Goal: Task Accomplishment & Management: Manage account settings

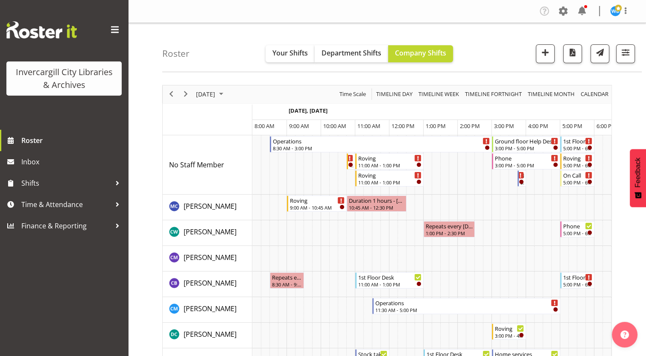
scroll to position [0, 34]
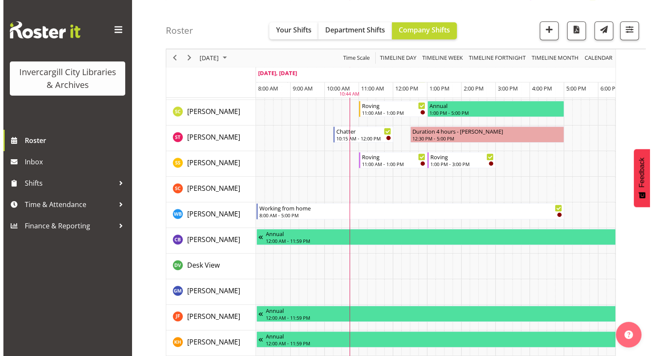
scroll to position [641, 0]
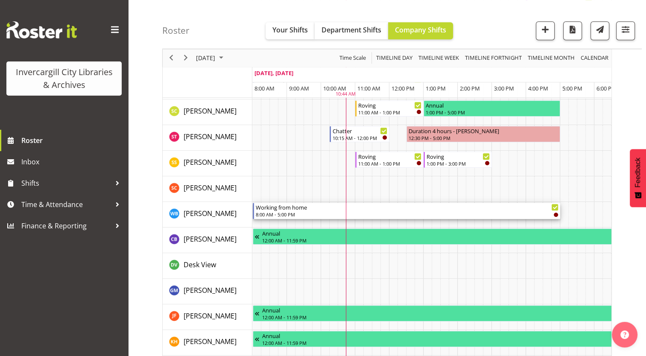
click at [399, 209] on div "Working from home" at bounding box center [407, 207] width 303 height 9
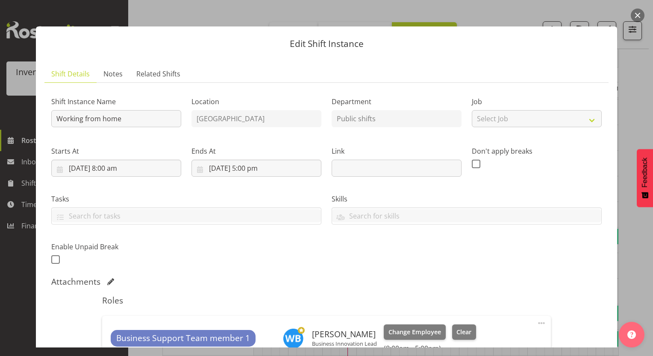
scroll to position [0, 0]
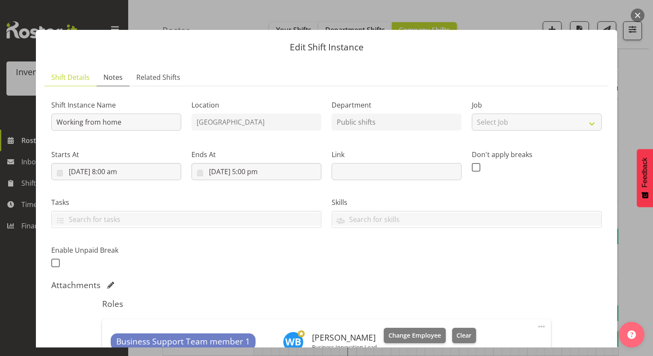
click at [112, 76] on span "Notes" at bounding box center [112, 77] width 19 height 10
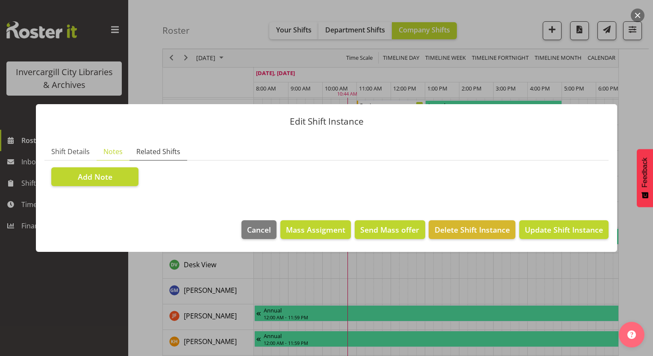
click at [160, 153] on span "Related Shifts" at bounding box center [158, 152] width 44 height 10
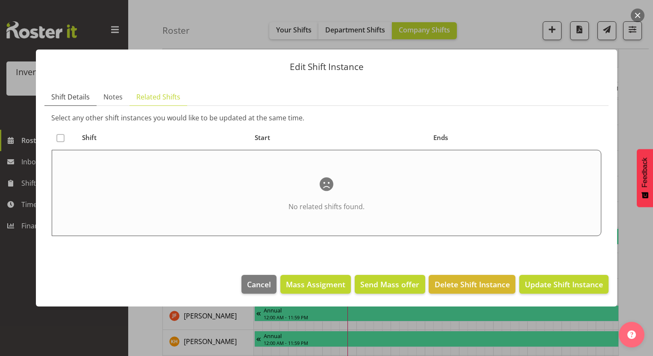
click at [72, 98] on span "Shift Details" at bounding box center [70, 97] width 38 height 10
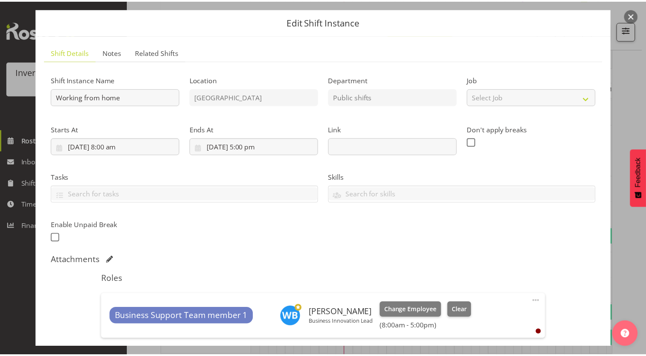
scroll to position [43, 0]
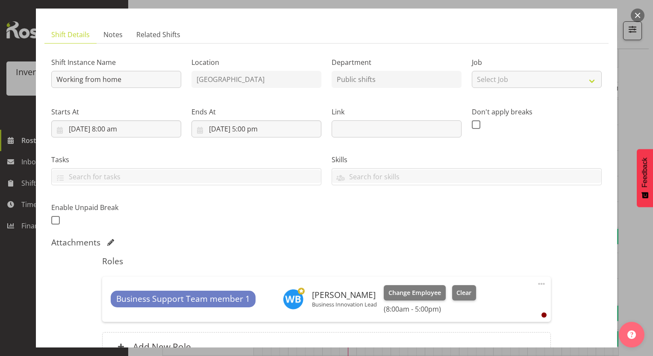
click at [638, 14] on button "button" at bounding box center [638, 16] width 14 height 14
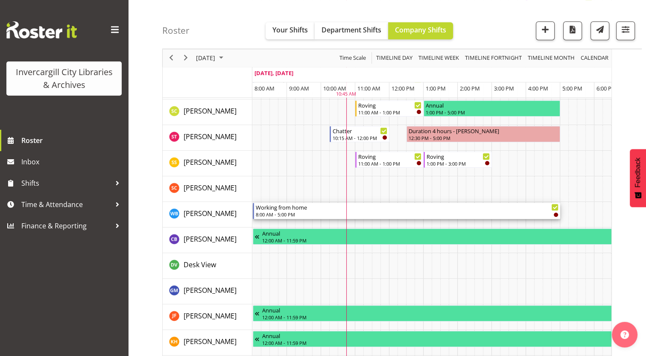
click at [371, 212] on div "8:00 AM - 5:00 PM" at bounding box center [407, 214] width 303 height 7
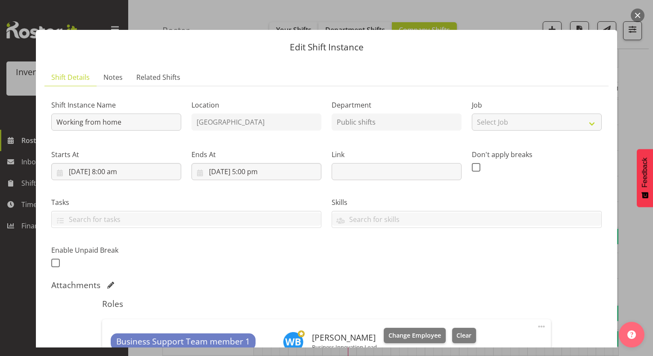
click at [639, 17] on button "button" at bounding box center [638, 16] width 14 height 14
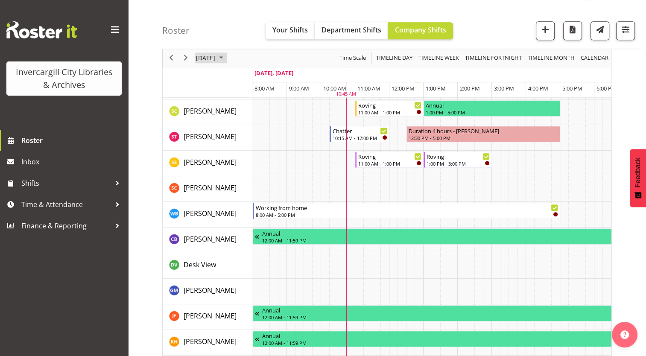
click at [214, 58] on span "September 22, 2025" at bounding box center [205, 58] width 21 height 11
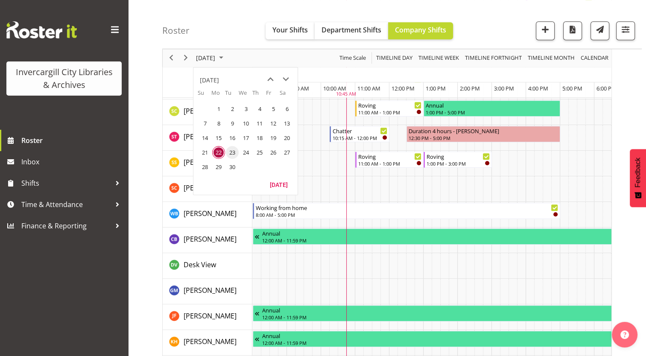
click at [231, 150] on span "23" at bounding box center [232, 152] width 13 height 13
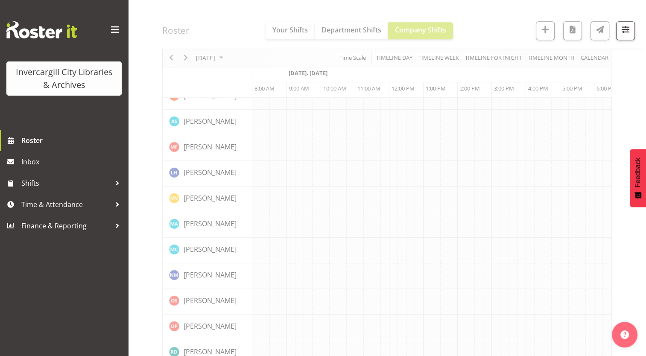
scroll to position [0, 34]
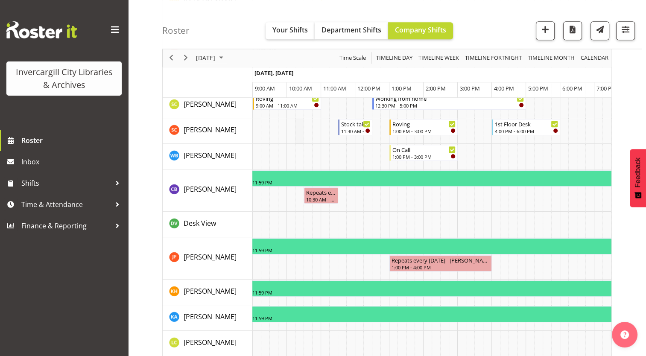
scroll to position [641, 0]
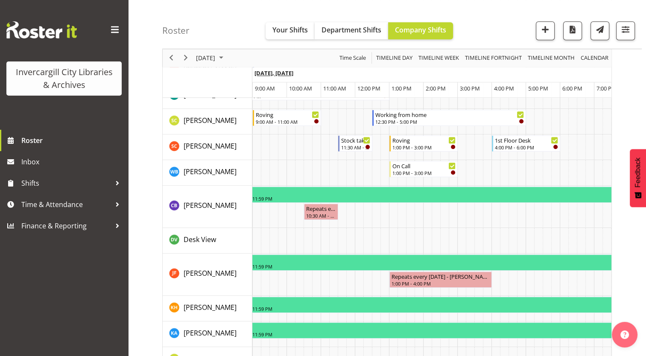
click at [279, 75] on span "Sep 23, Tuesday" at bounding box center [274, 73] width 39 height 8
click at [216, 60] on span "September 23, 2025" at bounding box center [205, 58] width 21 height 11
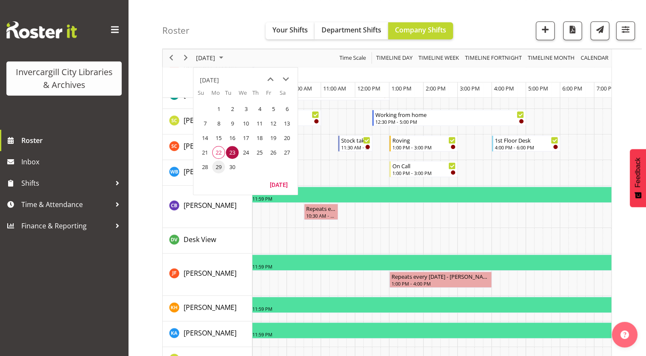
click at [220, 169] on span "29" at bounding box center [218, 167] width 13 height 13
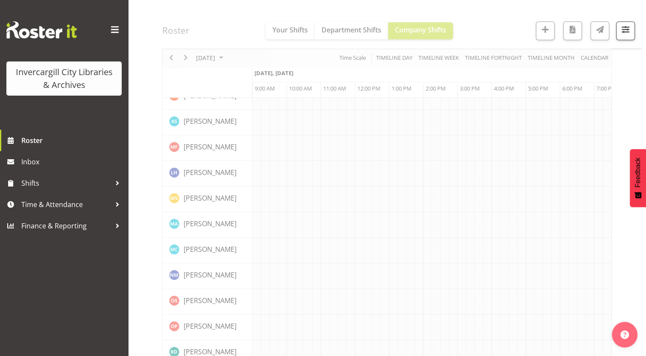
scroll to position [0, 34]
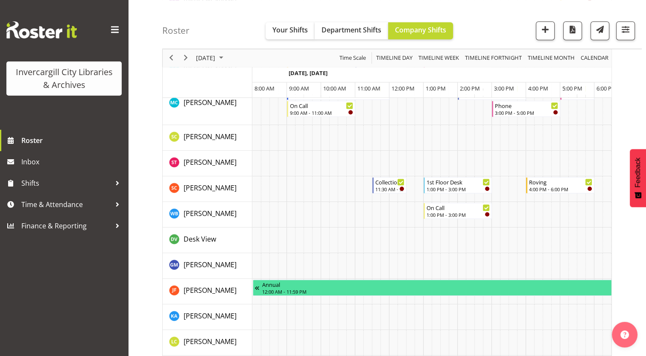
scroll to position [0, 34]
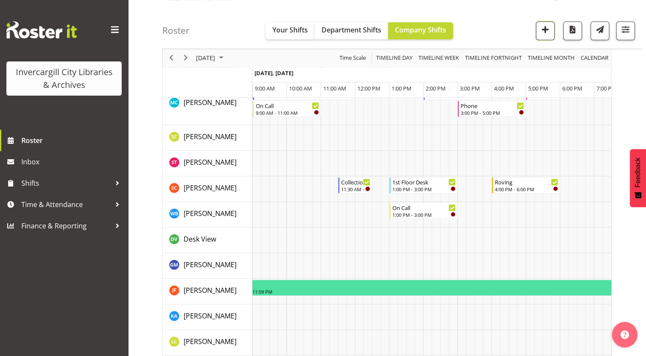
click at [549, 32] on span "button" at bounding box center [545, 29] width 11 height 11
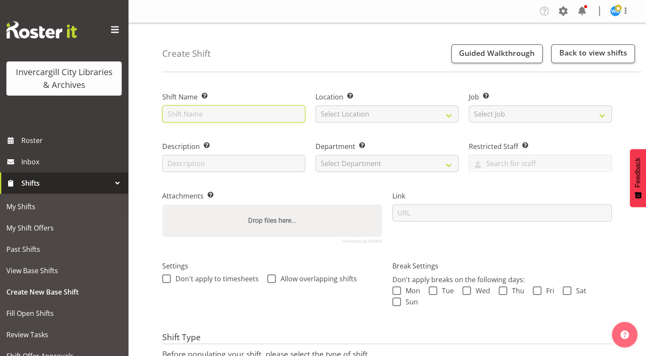
click at [233, 117] on input "text" at bounding box center [233, 114] width 143 height 17
type input "Work From Home"
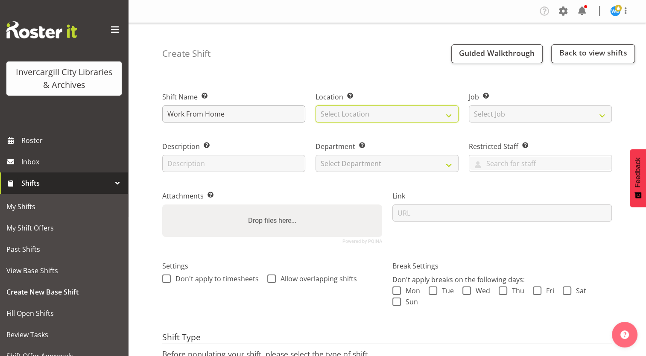
select select "1276"
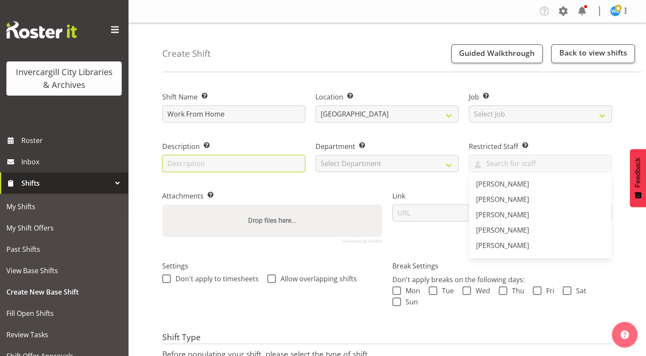
click at [252, 167] on input "text" at bounding box center [233, 163] width 143 height 17
click at [241, 163] on input "text" at bounding box center [233, 163] width 143 height 17
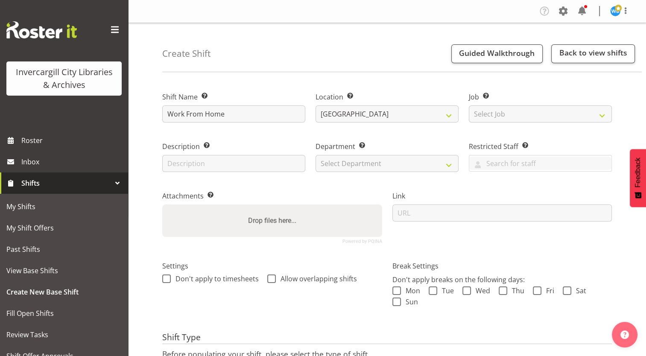
click at [267, 139] on div "Description Provide a description of the shift if required." at bounding box center [233, 154] width 153 height 50
click at [39, 138] on span "Roster" at bounding box center [72, 140] width 103 height 13
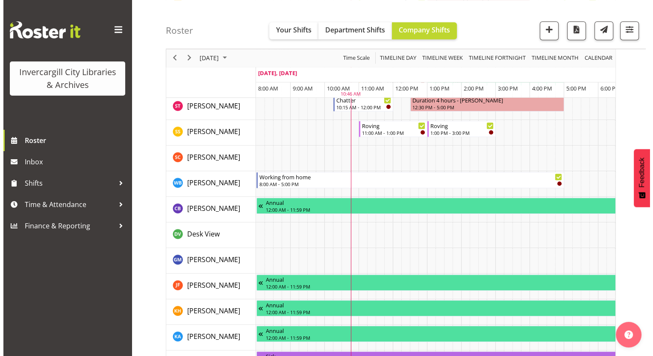
scroll to position [684, 0]
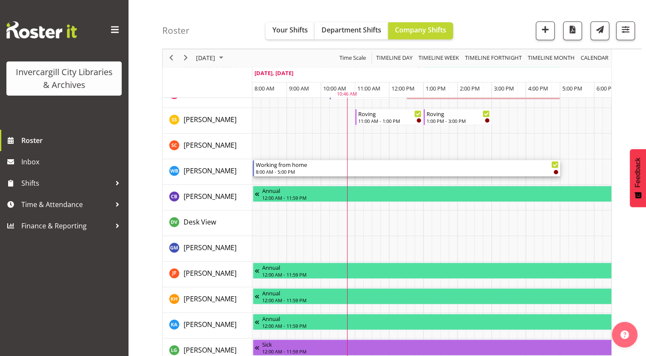
click at [326, 171] on div "8:00 AM - 5:00 PM" at bounding box center [407, 171] width 303 height 7
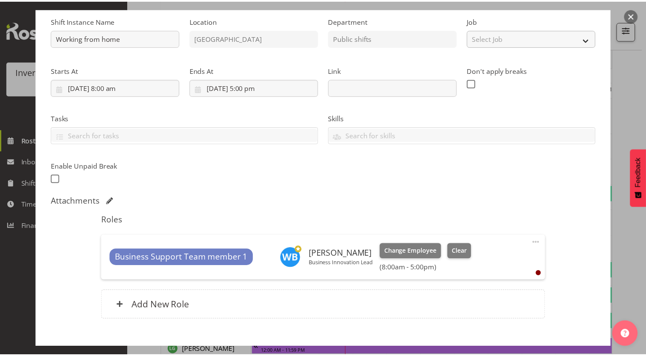
scroll to position [85, 0]
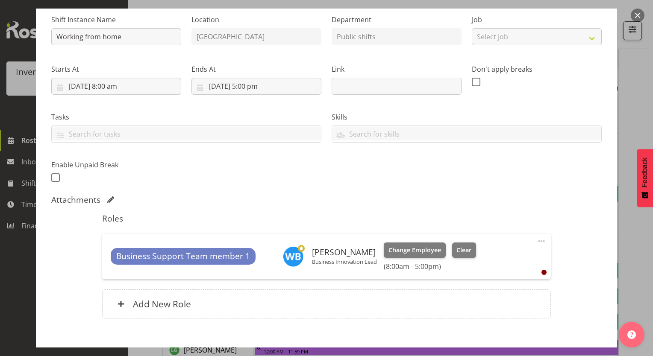
click at [640, 15] on button "button" at bounding box center [638, 16] width 14 height 14
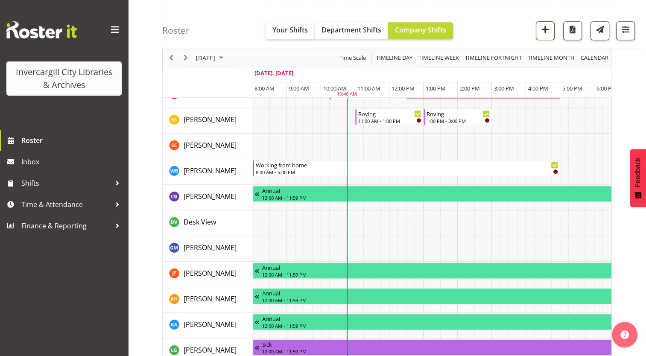
click at [546, 32] on span "button" at bounding box center [545, 29] width 11 height 11
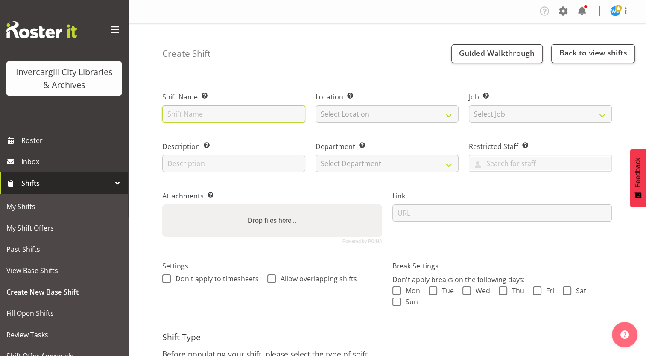
click at [245, 117] on input "text" at bounding box center [233, 114] width 143 height 17
type input "Work From Home"
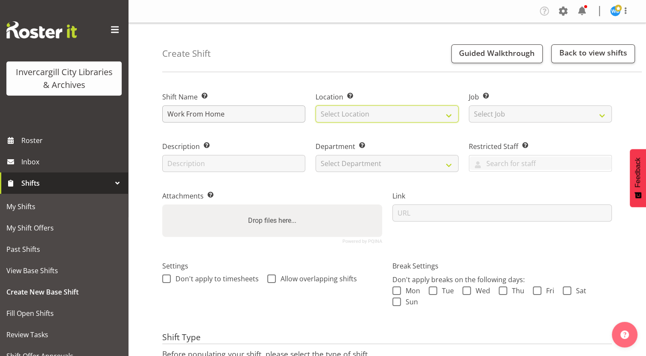
select select "1276"
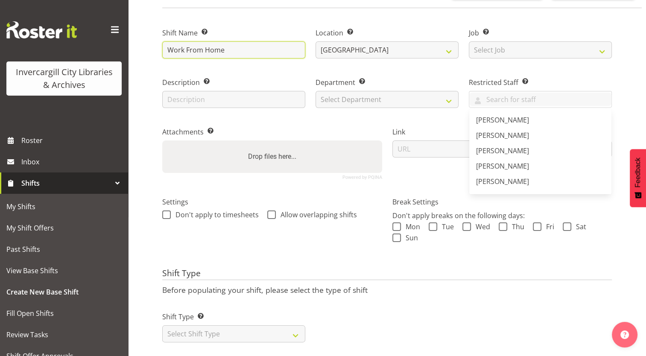
scroll to position [77, 0]
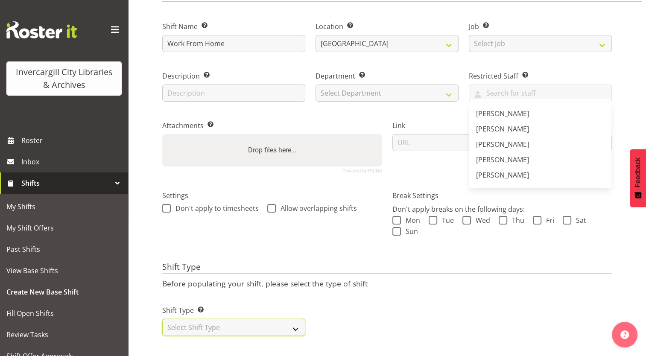
click at [206, 322] on select "Select Shift Type One Off Shift Recurring Shift Rotating Shift" at bounding box center [233, 327] width 143 height 17
select select "one_off"
click at [162, 319] on select "Select Shift Type One Off Shift Recurring Shift Rotating Shift" at bounding box center [233, 327] width 143 height 17
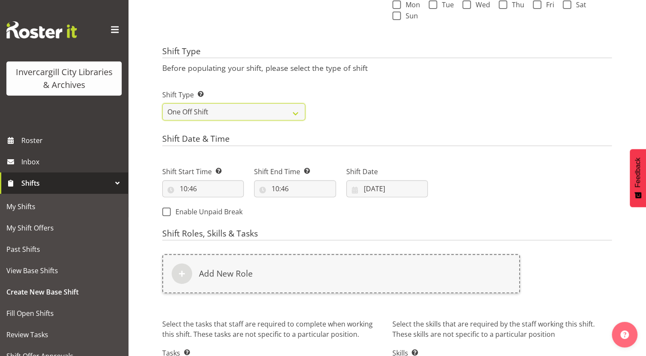
scroll to position [291, 0]
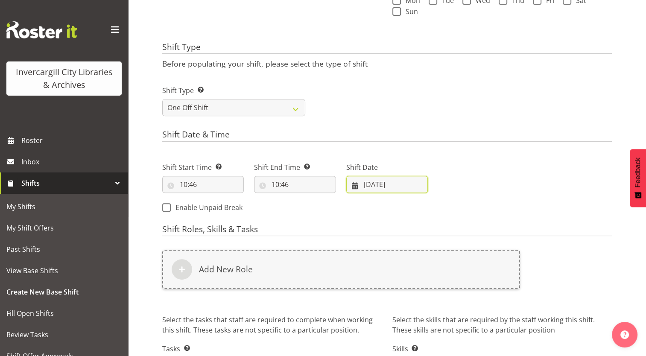
click at [370, 184] on input "22/09/2025" at bounding box center [388, 184] width 82 height 17
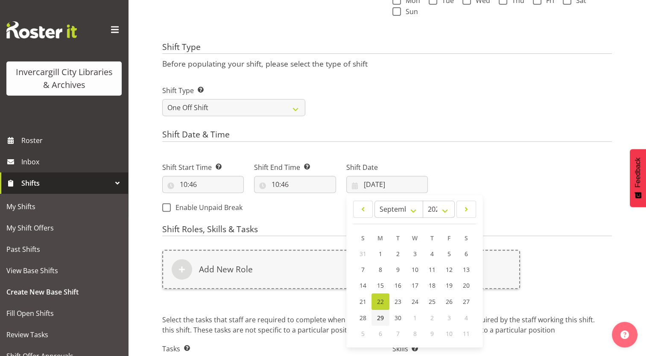
click at [380, 318] on span "29" at bounding box center [380, 318] width 7 height 8
type input "29/09/2025"
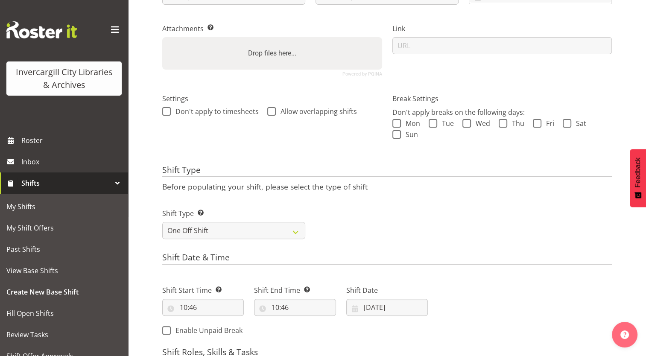
scroll to position [162, 0]
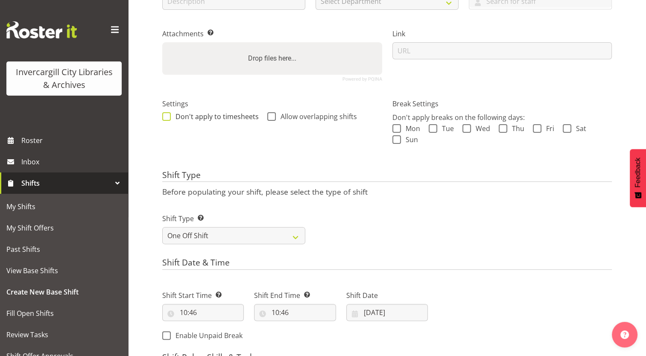
click at [164, 115] on span at bounding box center [166, 116] width 9 height 9
click at [164, 115] on input "Don't apply to timesheets" at bounding box center [165, 117] width 6 height 6
checkbox input "true"
click at [273, 118] on span at bounding box center [271, 116] width 9 height 9
click at [273, 118] on input "Allow overlapping shifts" at bounding box center [270, 117] width 6 height 6
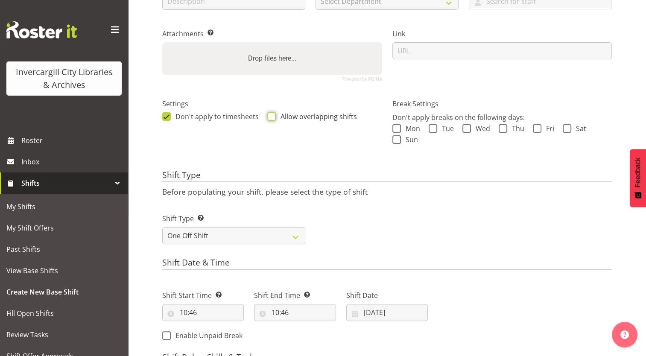
checkbox input "true"
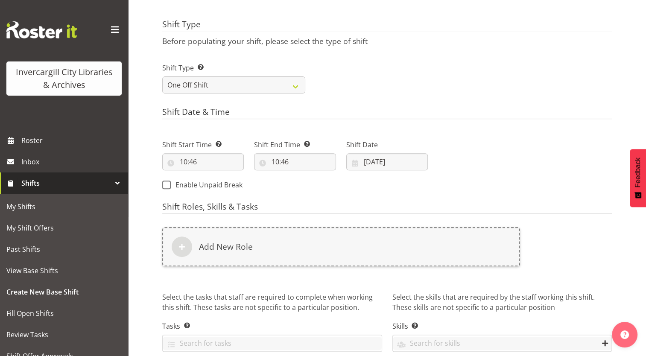
scroll to position [333, 0]
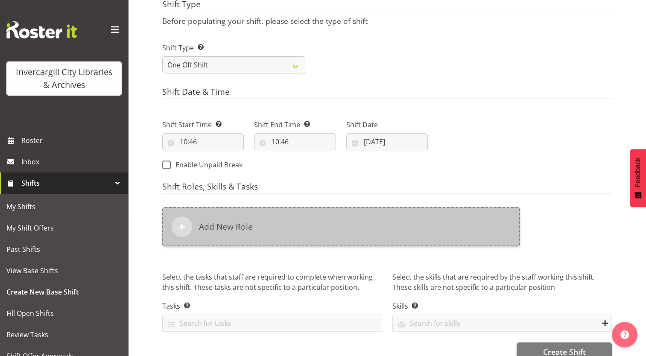
click at [252, 229] on div "Add New Role" at bounding box center [341, 226] width 358 height 39
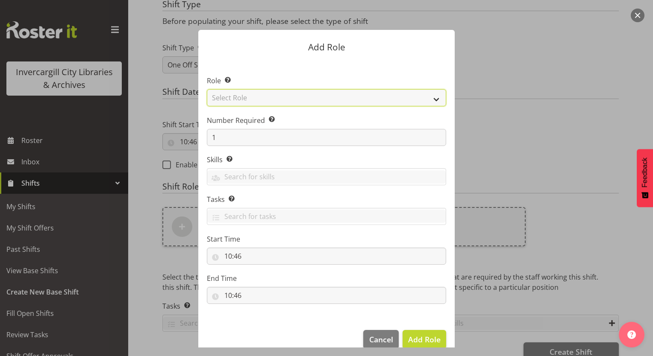
click at [312, 95] on select "Select Role 1st floor desk AQ operator Business Support Team member Casual Cust…" at bounding box center [326, 97] width 239 height 17
select select "1527"
click at [207, 89] on select "Select Role 1st floor desk AQ operator Business Support Team member Casual Cust…" at bounding box center [326, 97] width 239 height 17
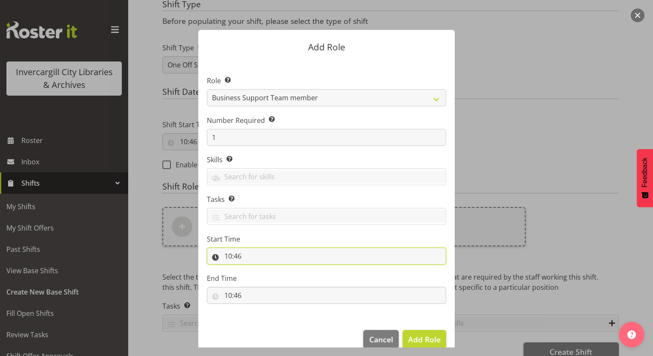
click at [228, 257] on input "10:46" at bounding box center [326, 256] width 239 height 17
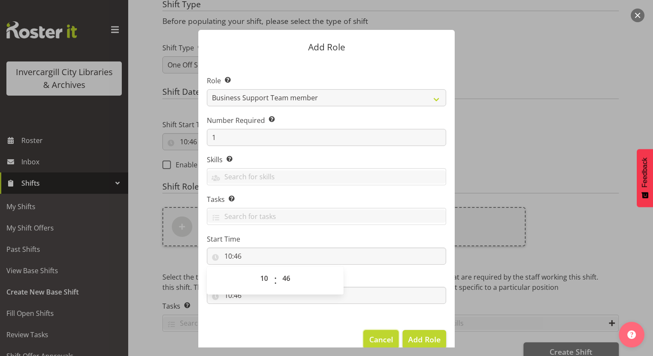
click at [374, 341] on span "Cancel" at bounding box center [381, 339] width 24 height 11
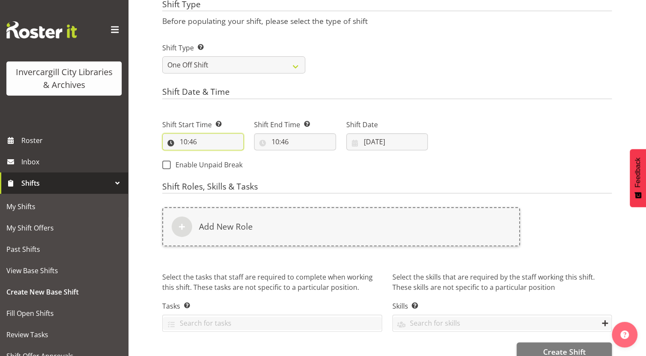
click at [190, 145] on input "10:46" at bounding box center [203, 141] width 82 height 17
click at [217, 164] on select "00 01 02 03 04 05 06 07 08 09 10 11 12 13 14 15 16 17 18 19 20 21 22 23" at bounding box center [220, 164] width 19 height 17
click at [185, 141] on input "10:46" at bounding box center [203, 141] width 82 height 17
click at [188, 142] on input "10:46" at bounding box center [203, 141] width 82 height 17
click at [218, 165] on select "00 01 02 03 04 05 06 07 08 09 10 11 12 13 14 15 16 17 18 19 20 21 22 23" at bounding box center [220, 164] width 19 height 17
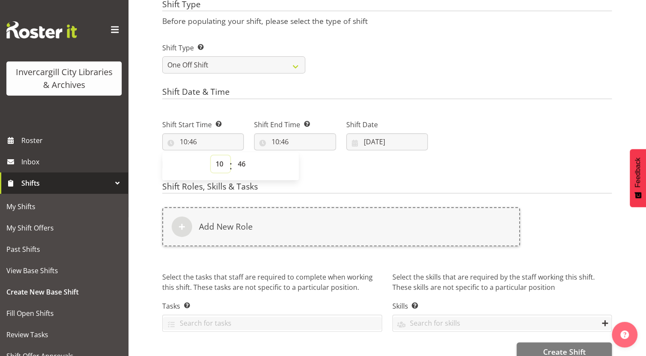
select select "8"
click at [211, 156] on select "00 01 02 03 04 05 06 07 08 09 10 11 12 13 14 15 16 17 18 19 20 21 22 23" at bounding box center [220, 164] width 19 height 17
type input "08:46"
click at [241, 162] on select "00 01 02 03 04 05 06 07 08 09 10 11 12 13 14 15 16 17 18 19 20 21 22 23 24 25 2…" at bounding box center [242, 164] width 19 height 17
select select "0"
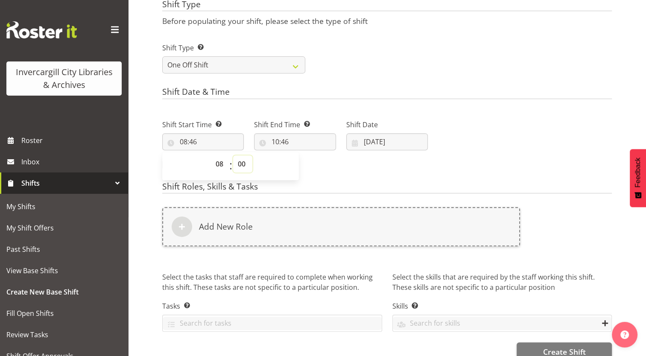
click at [233, 156] on select "00 01 02 03 04 05 06 07 08 09 10 11 12 13 14 15 16 17 18 19 20 21 22 23 24 25 2…" at bounding box center [242, 164] width 19 height 17
type input "08:00"
click at [287, 140] on input "10:46" at bounding box center [295, 141] width 82 height 17
click at [314, 163] on select "00 01 02 03 04 05 06 07 08 09 10 11 12 13 14 15 16 17 18 19 20 21 22 23" at bounding box center [312, 164] width 19 height 17
select select "17"
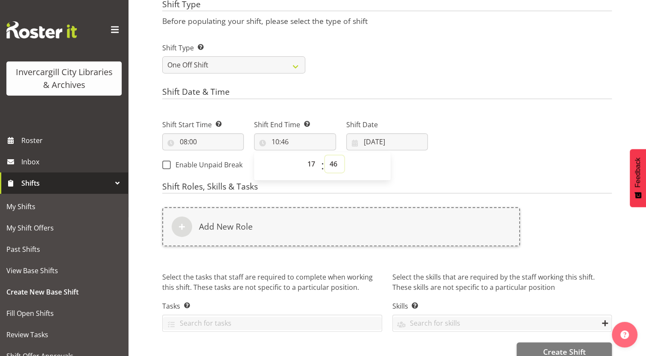
type input "17:46"
click at [336, 165] on select "00 01 02 03 04 05 06 07 08 09 10 11 12 13 14 15 16 17 18 19 20 21 22 23 24 25 2…" at bounding box center [334, 164] width 19 height 17
select select "0"
type input "17:00"
click at [420, 170] on div "Shift Start Time Set the time of the day you wish this shift to start 08:00 00 …" at bounding box center [295, 142] width 276 height 69
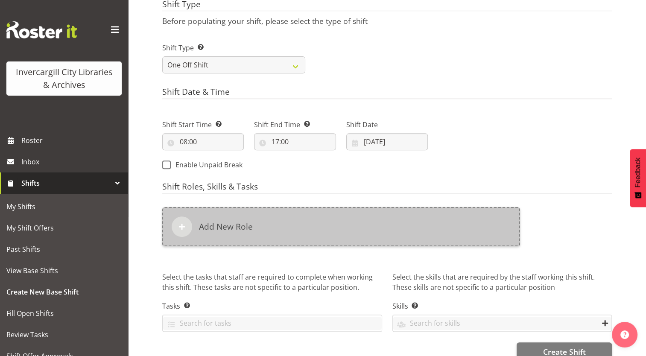
click at [257, 224] on div "Add New Role" at bounding box center [341, 226] width 358 height 39
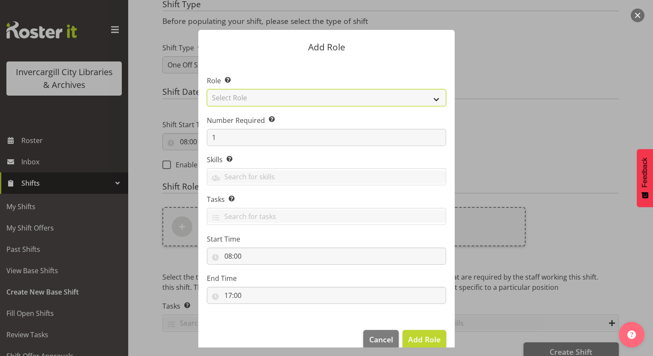
click at [303, 97] on select "Select Role 1st floor desk AQ operator Business Support Team member Casual Cust…" at bounding box center [326, 97] width 239 height 17
select select "1527"
click at [207, 89] on select "Select Role 1st floor desk AQ operator Business Support Team member Casual Cust…" at bounding box center [326, 97] width 239 height 17
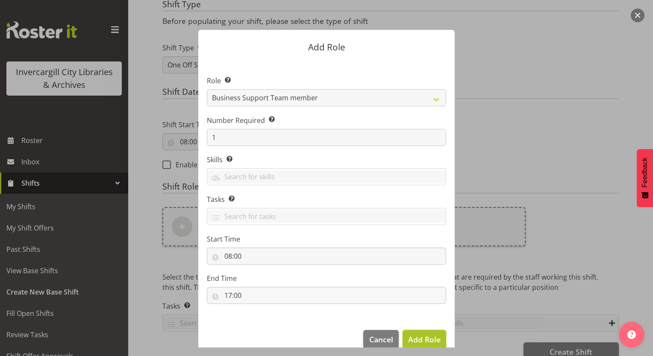
click at [421, 340] on span "Add Role" at bounding box center [424, 340] width 32 height 10
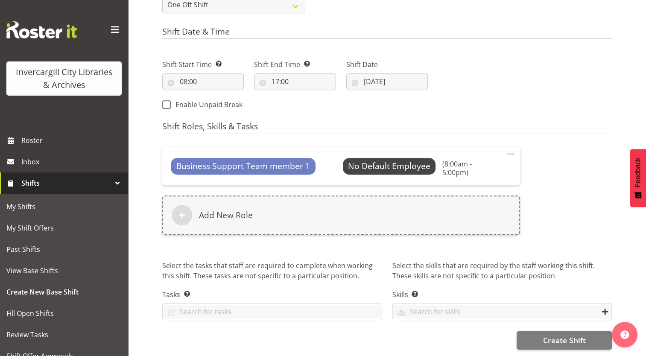
scroll to position [395, 0]
click at [547, 335] on span "Create Shift" at bounding box center [564, 340] width 43 height 11
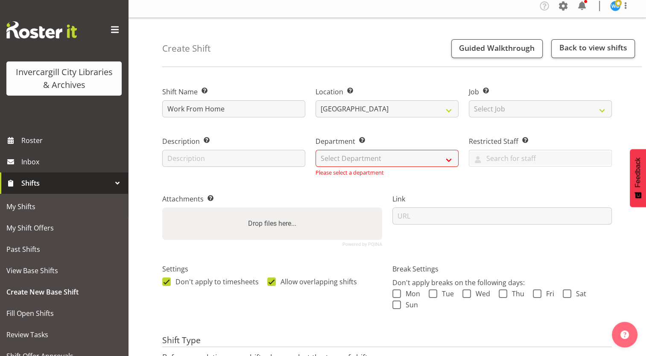
scroll to position [0, 0]
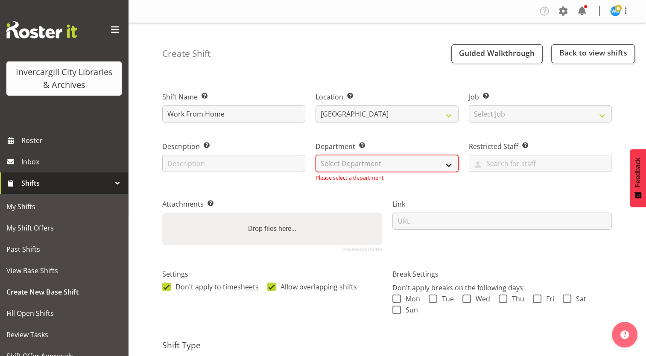
click at [357, 163] on select "Select Department Public shifts Off Desk" at bounding box center [387, 163] width 143 height 17
select select "921"
click at [316, 155] on select "Select Department Public shifts Off Desk" at bounding box center [387, 163] width 143 height 17
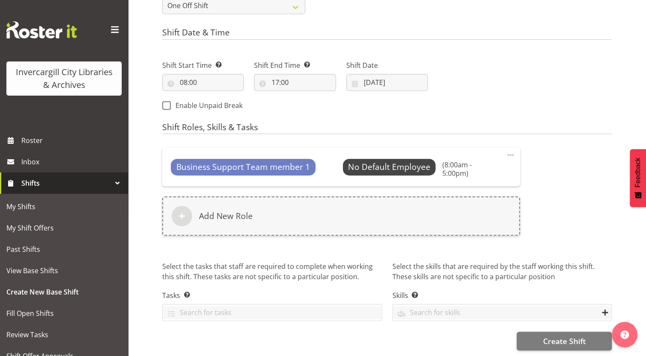
scroll to position [395, 0]
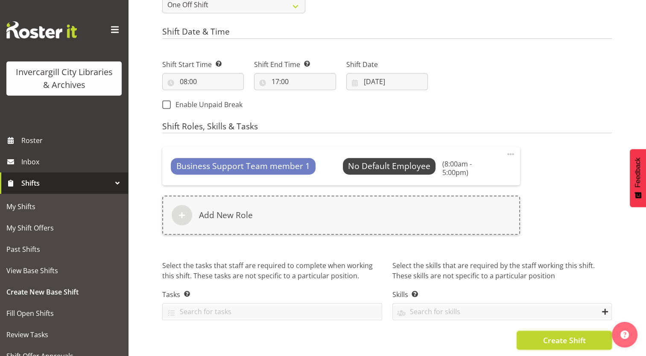
click at [561, 336] on span "Create Shift" at bounding box center [564, 340] width 43 height 11
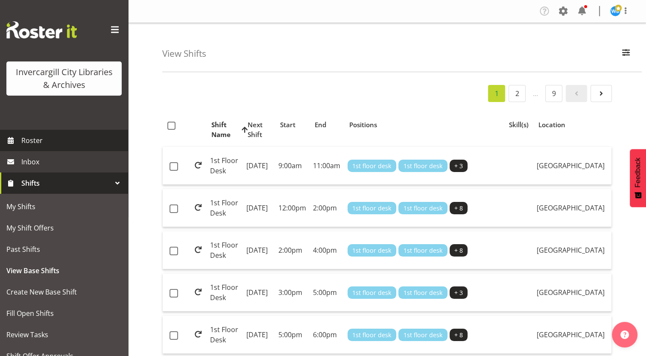
click at [29, 144] on span "Roster" at bounding box center [72, 140] width 103 height 13
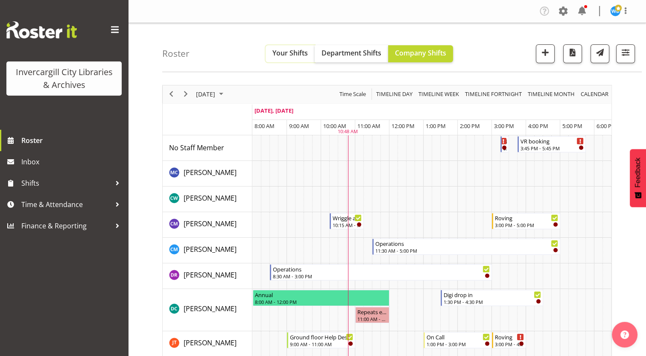
click at [291, 56] on span "Your Shifts" at bounding box center [290, 52] width 35 height 9
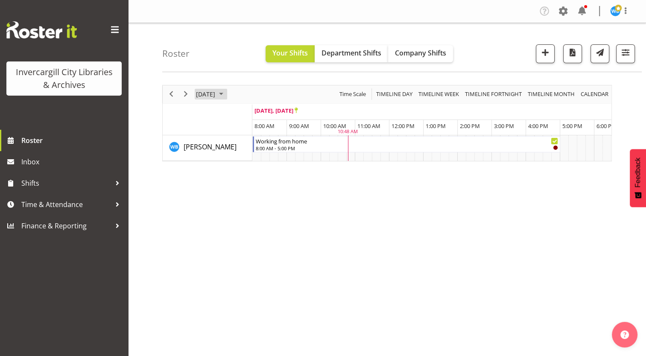
click at [216, 94] on span "[DATE]" at bounding box center [205, 94] width 21 height 11
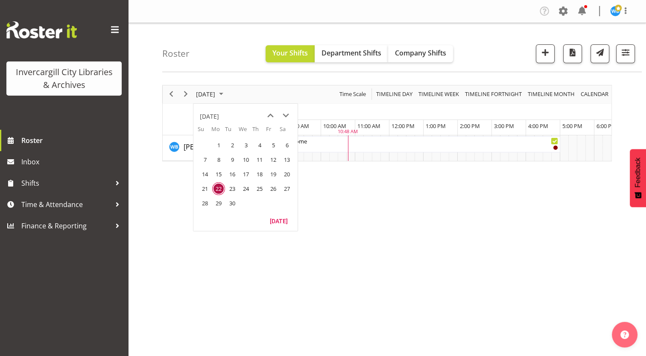
click at [217, 206] on span "29" at bounding box center [218, 203] width 13 height 13
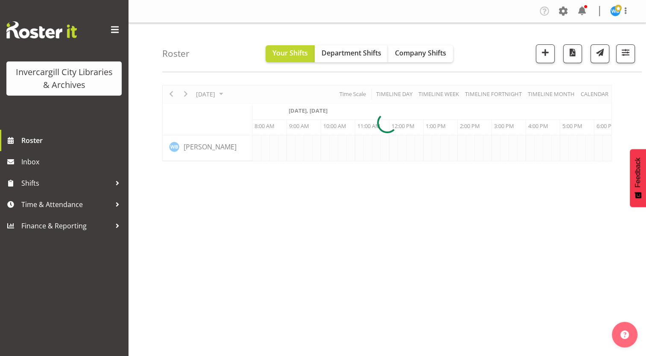
scroll to position [0, 34]
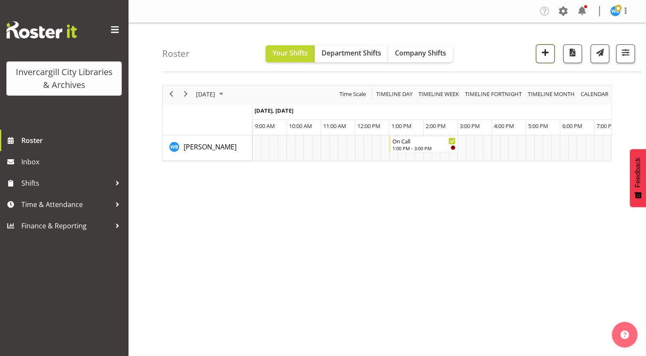
click at [544, 53] on span "button" at bounding box center [545, 52] width 11 height 11
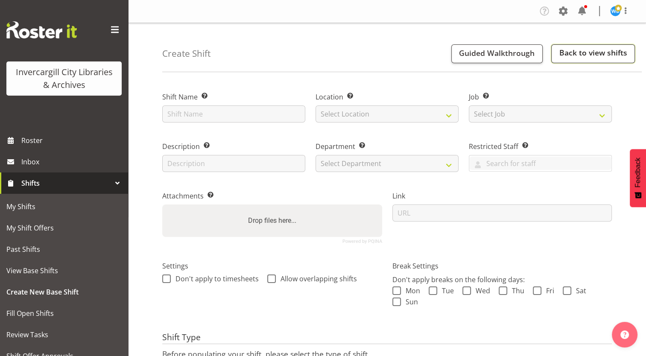
click at [582, 56] on link "Back to view shifts" at bounding box center [594, 53] width 84 height 19
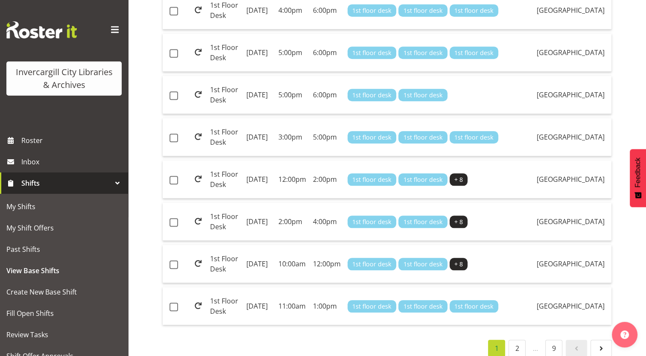
scroll to position [841, 0]
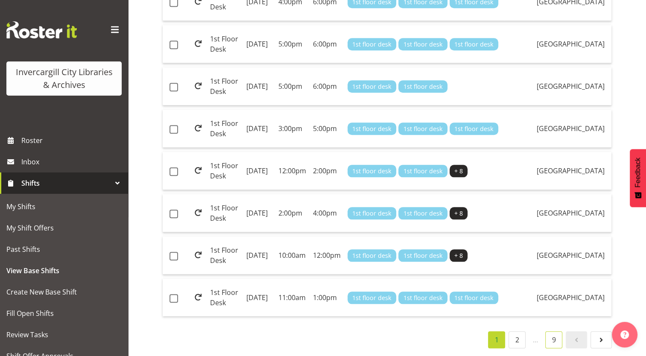
click at [555, 336] on link "9" at bounding box center [554, 340] width 17 height 17
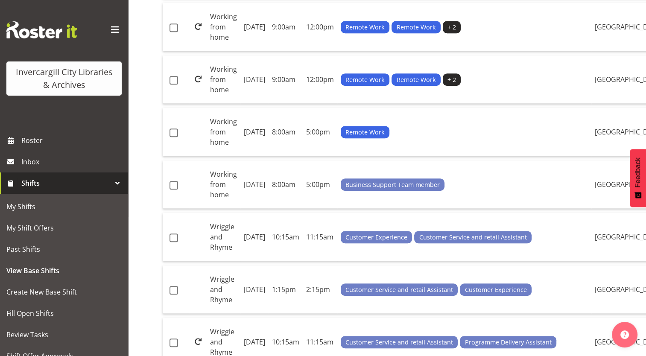
scroll to position [403, 0]
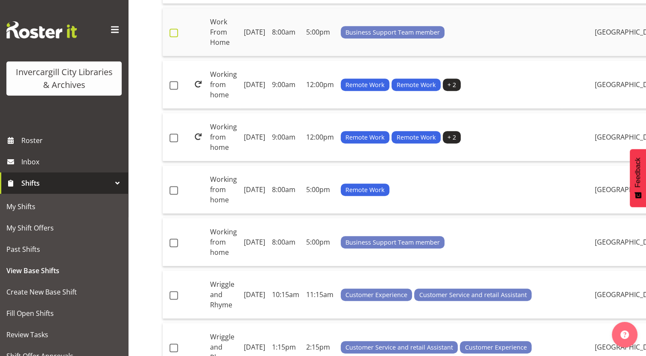
click at [174, 37] on span at bounding box center [174, 33] width 9 height 9
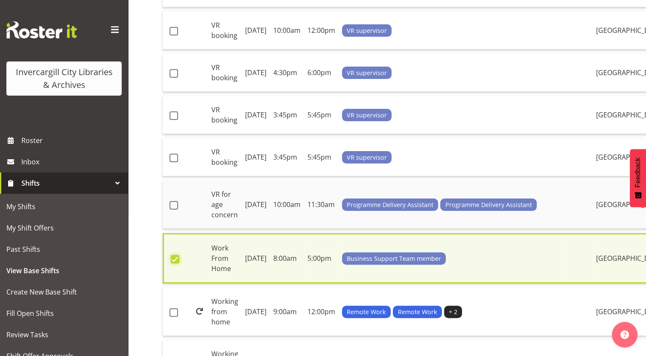
scroll to position [214, 0]
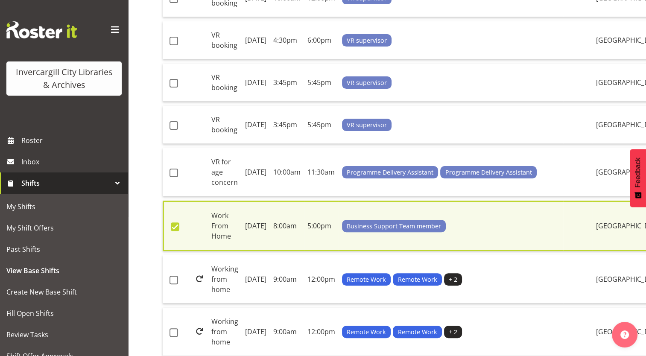
click at [174, 231] on span at bounding box center [175, 227] width 9 height 9
checkbox input "false"
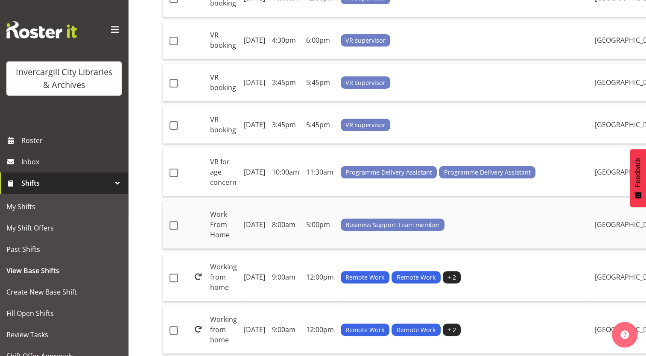
click at [268, 249] on td "Monday, 29th Sep 2025" at bounding box center [255, 225] width 28 height 48
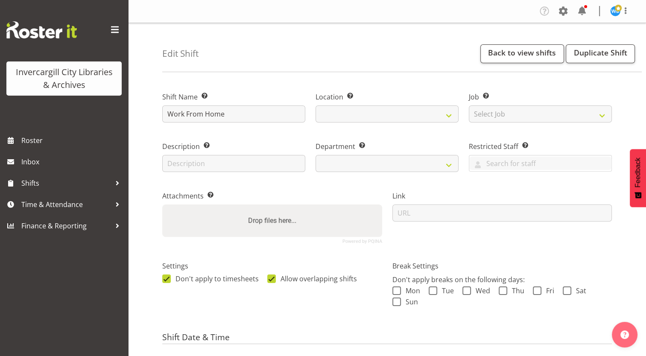
select select
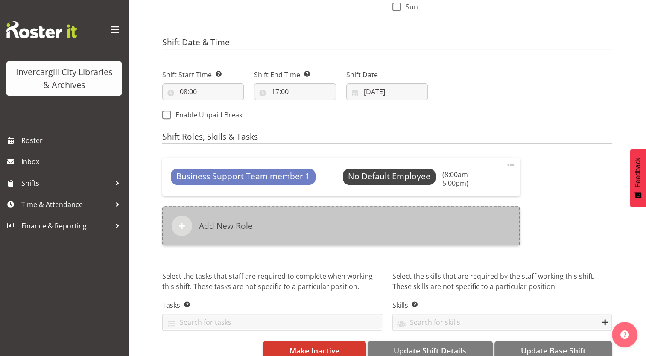
scroll to position [299, 0]
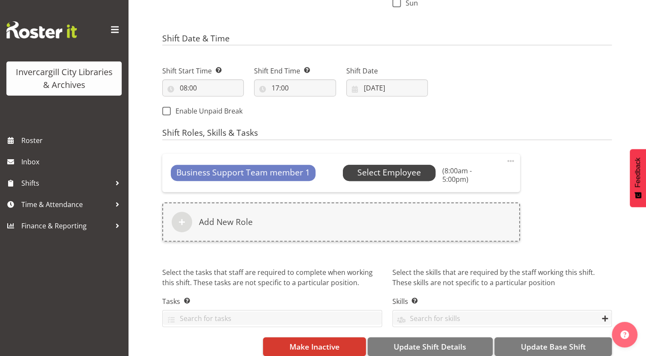
click at [391, 169] on span "Select Employee" at bounding box center [390, 173] width 64 height 12
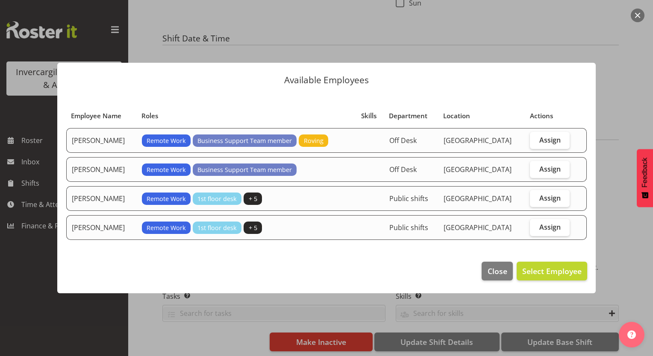
click at [91, 231] on td "[PERSON_NAME]" at bounding box center [101, 227] width 71 height 25
click at [550, 228] on span "Assign" at bounding box center [549, 227] width 21 height 9
click at [535, 228] on input "Assign" at bounding box center [533, 227] width 6 height 6
checkbox input "true"
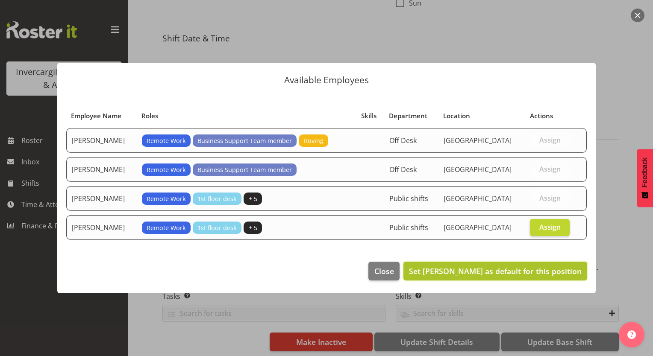
click at [478, 275] on span "Set Willem Burger as default for this position" at bounding box center [495, 271] width 173 height 10
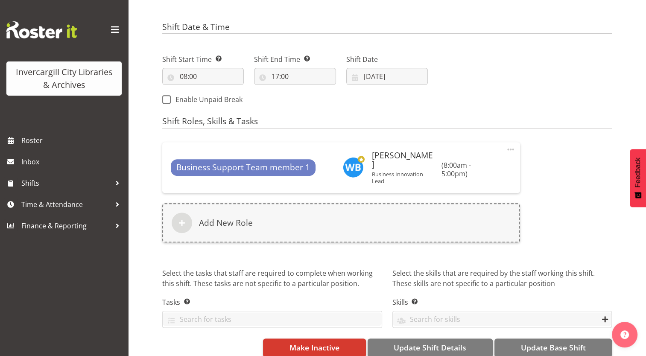
scroll to position [315, 0]
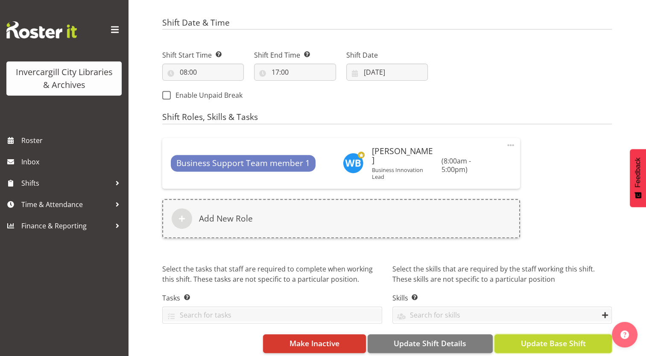
click at [532, 338] on span "Update Base Shift" at bounding box center [553, 343] width 65 height 11
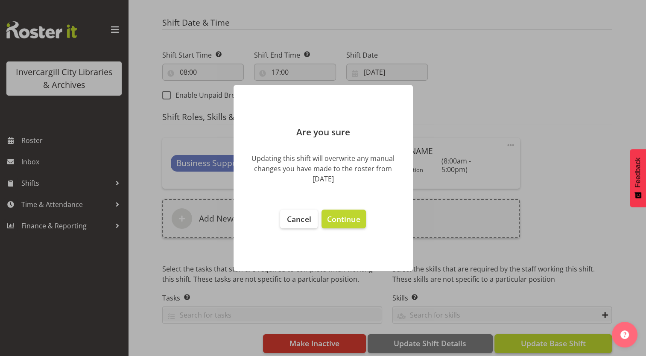
scroll to position [311, 0]
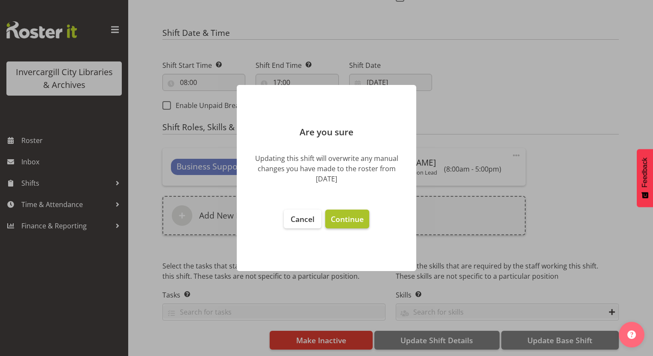
click at [350, 219] on span "Continue" at bounding box center [347, 219] width 33 height 10
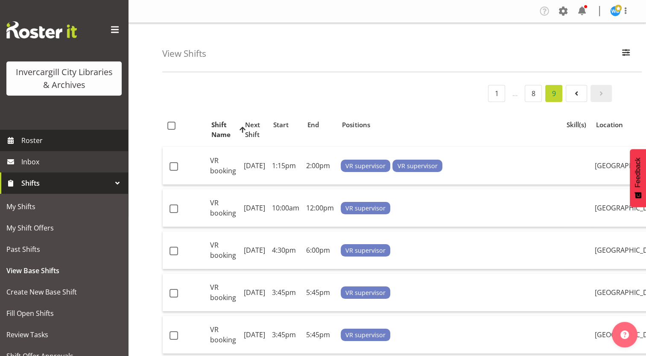
click at [38, 143] on span "Roster" at bounding box center [72, 140] width 103 height 13
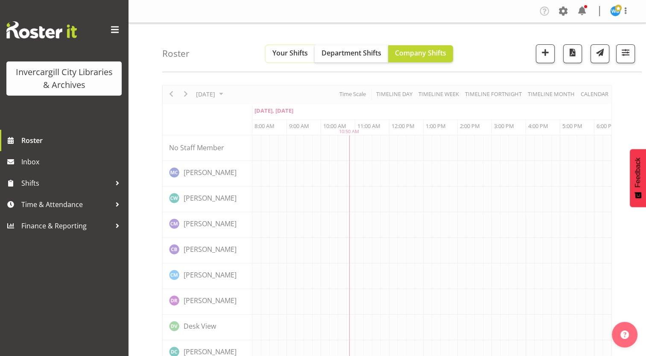
click at [281, 54] on span "Your Shifts" at bounding box center [290, 52] width 35 height 9
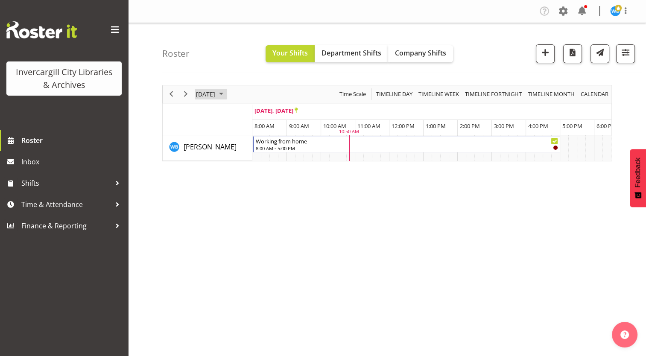
click at [210, 96] on span "September 22, 2025" at bounding box center [205, 94] width 21 height 11
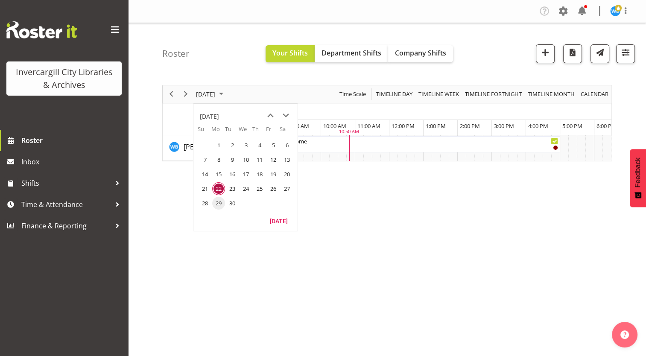
click at [217, 203] on span "29" at bounding box center [218, 203] width 13 height 13
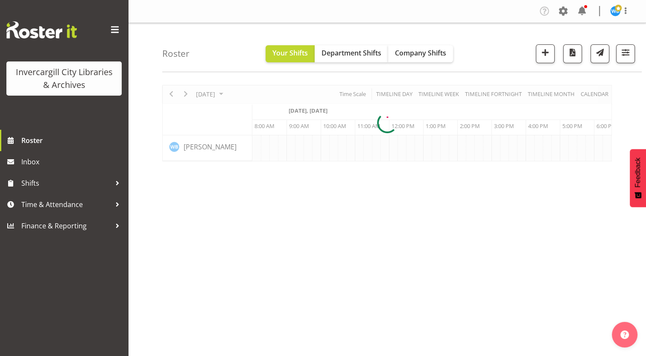
scroll to position [0, 34]
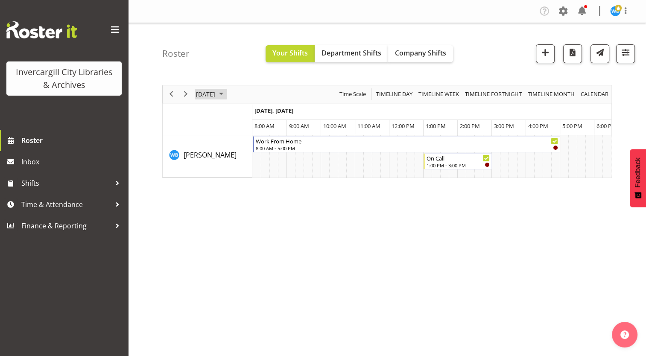
click at [216, 96] on span "September 29, 2025" at bounding box center [205, 94] width 21 height 11
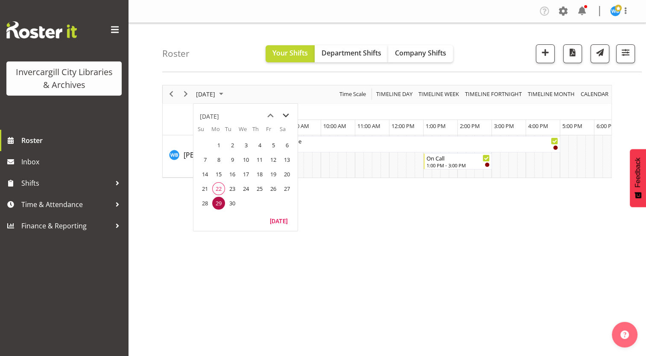
click at [285, 115] on span "next month" at bounding box center [286, 115] width 15 height 15
click at [244, 146] on span "1" at bounding box center [246, 145] width 13 height 13
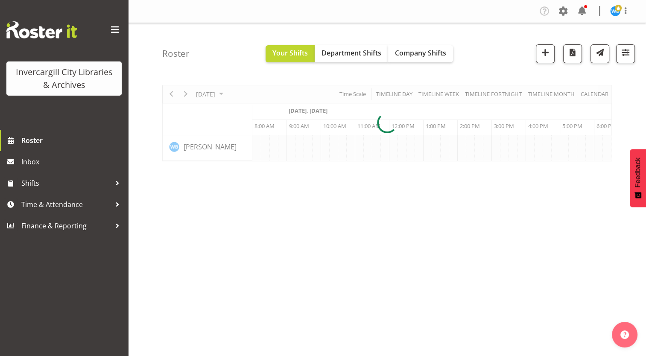
scroll to position [0, 34]
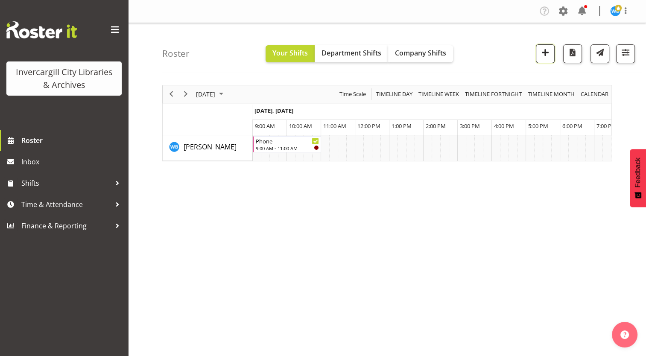
click at [546, 56] on span "button" at bounding box center [545, 52] width 11 height 11
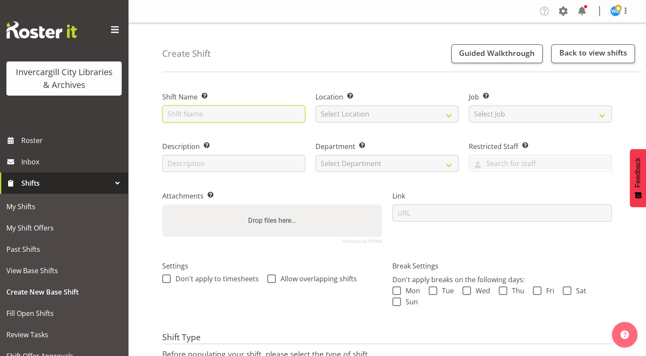
click at [239, 117] on input "text" at bounding box center [233, 114] width 143 height 17
type input "Work From Home"
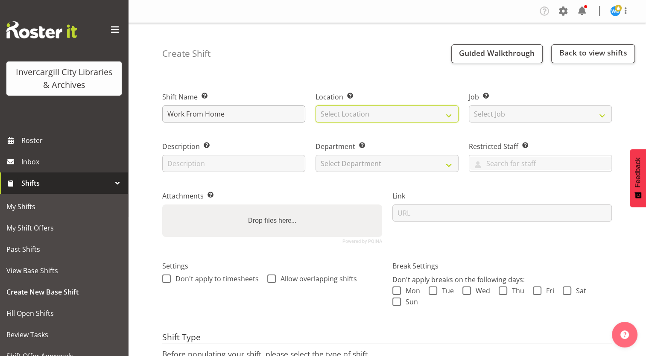
select select "1276"
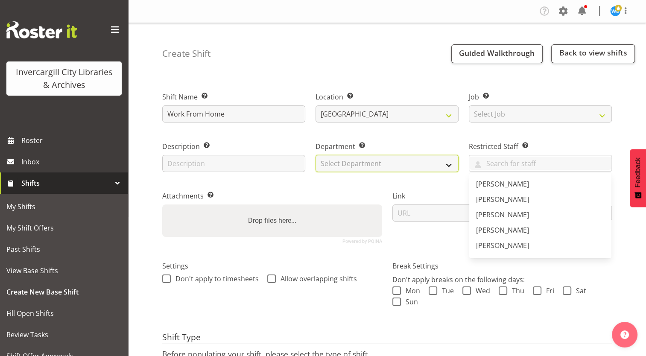
click at [356, 164] on select "Select Department Public shifts Off Desk" at bounding box center [387, 163] width 143 height 17
select select "921"
click at [316, 155] on select "Select Department Public shifts Off Desk" at bounding box center [387, 163] width 143 height 17
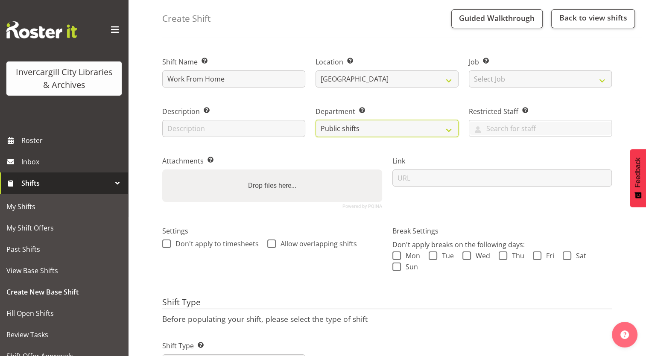
scroll to position [77, 0]
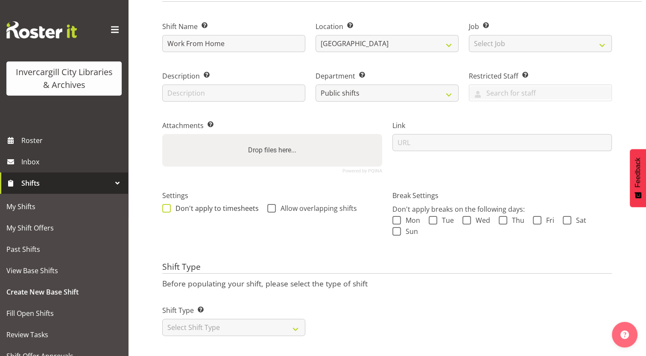
click at [167, 204] on span at bounding box center [166, 208] width 9 height 9
click at [167, 206] on input "Don't apply to timesheets" at bounding box center [165, 209] width 6 height 6
checkbox input "true"
click at [272, 204] on span at bounding box center [271, 208] width 9 height 9
click at [272, 206] on input "Allow overlapping shifts" at bounding box center [270, 209] width 6 height 6
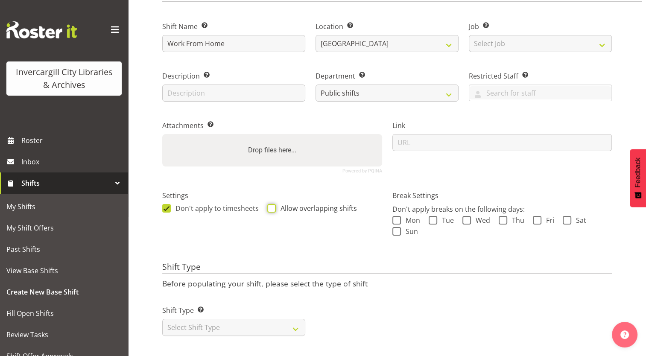
checkbox input "true"
click at [263, 319] on select "Select Shift Type One Off Shift Recurring Shift Rotating Shift" at bounding box center [233, 327] width 143 height 17
select select "one_off"
click at [162, 319] on select "Select Shift Type One Off Shift Recurring Shift Rotating Shift" at bounding box center [233, 327] width 143 height 17
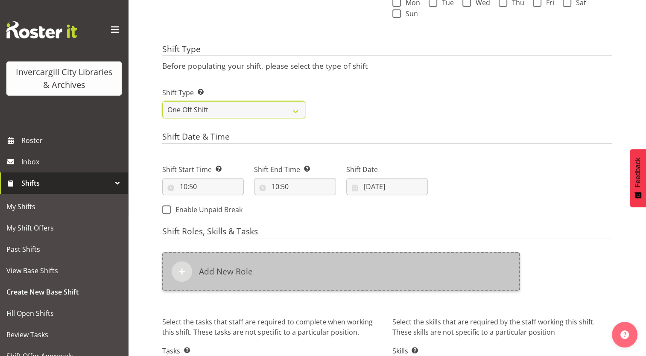
scroll to position [291, 0]
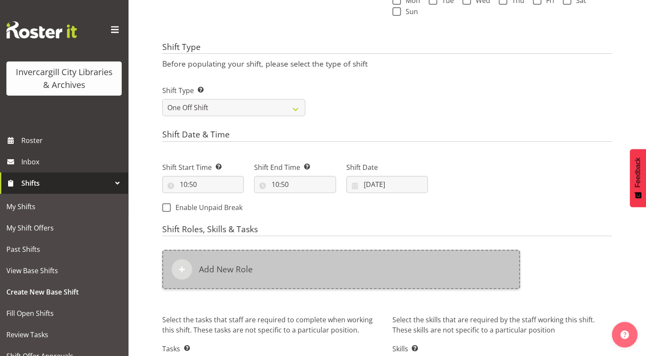
click at [238, 267] on h6 "Add New Role" at bounding box center [226, 269] width 54 height 10
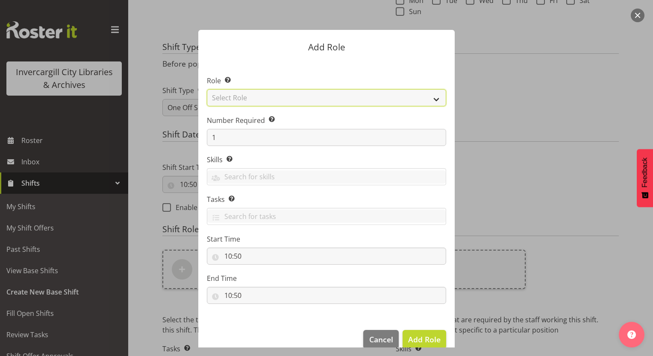
click at [251, 100] on select "Select Role 1st floor desk AQ operator Business Support Team member Casual Cust…" at bounding box center [326, 97] width 239 height 17
select select "1527"
click at [207, 89] on select "Select Role 1st floor desk AQ operator Business Support Team member Casual Cust…" at bounding box center [326, 97] width 239 height 17
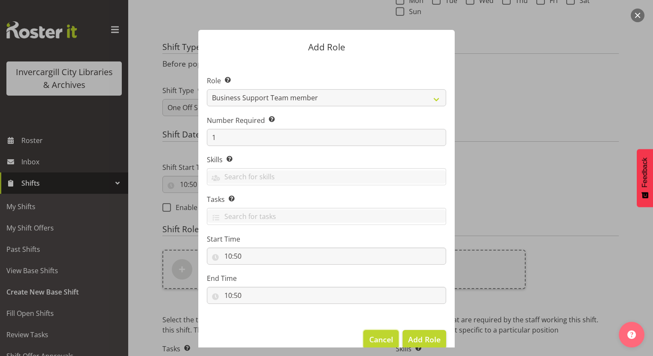
click at [374, 341] on span "Cancel" at bounding box center [381, 339] width 24 height 11
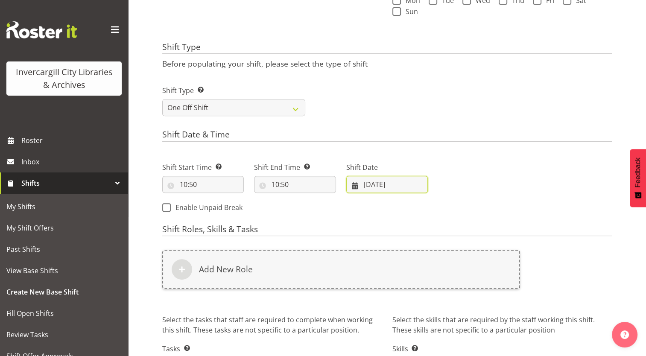
click at [371, 187] on input "[DATE]" at bounding box center [388, 184] width 82 height 17
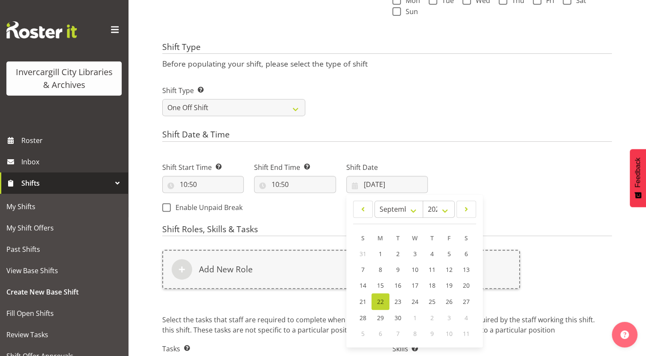
click at [415, 318] on span "1" at bounding box center [415, 318] width 3 height 8
click at [411, 213] on select "January February March April May June July August September October November De…" at bounding box center [399, 209] width 49 height 17
select select "9"
click at [375, 201] on select "January February March April May June July August September October November De…" at bounding box center [399, 209] width 49 height 17
click at [414, 256] on span "1" at bounding box center [414, 254] width 3 height 8
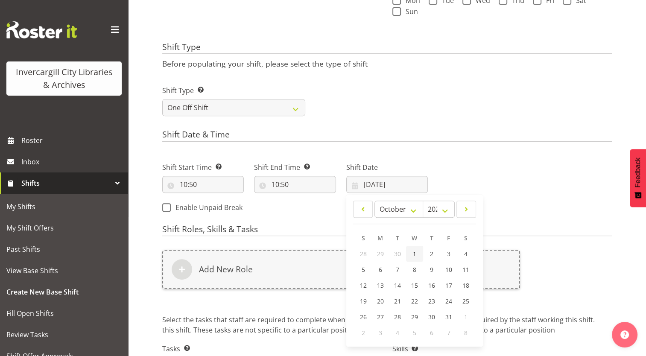
type input "01/10/2025"
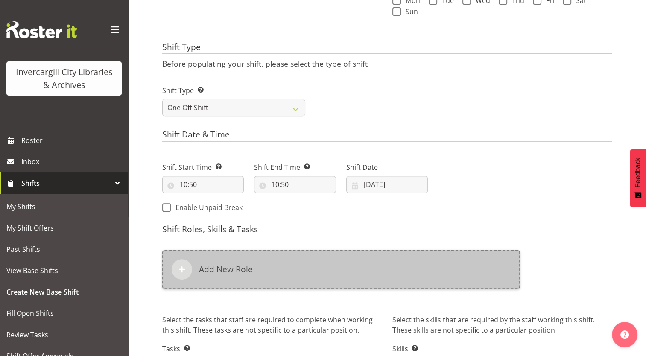
click at [294, 266] on div "Add New Role" at bounding box center [341, 269] width 358 height 39
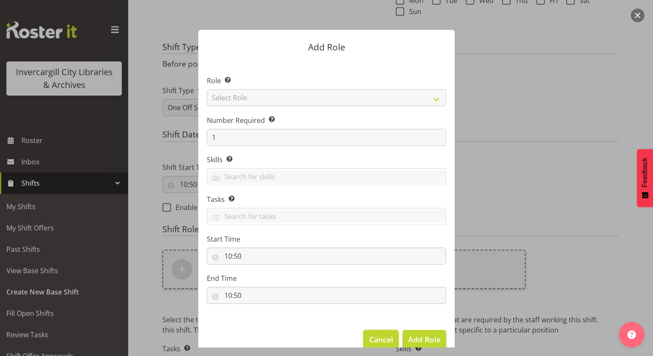
click at [382, 336] on span "Cancel" at bounding box center [381, 339] width 24 height 11
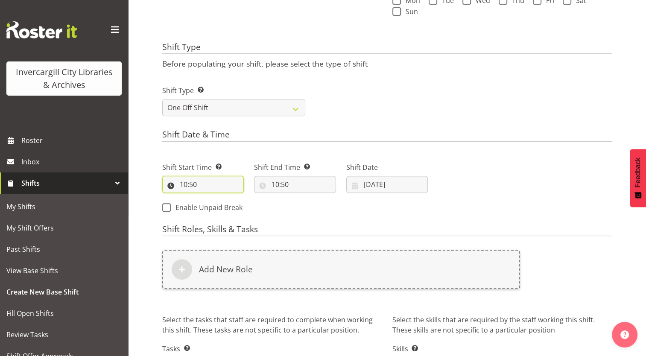
click at [187, 184] on input "10:50" at bounding box center [203, 184] width 82 height 17
click at [217, 207] on select "00 01 02 03 04 05 06 07 08 09 10 11 12 13 14 15 16 17 18 19 20 21 22 23" at bounding box center [220, 206] width 19 height 17
select select "8"
click at [211, 198] on select "00 01 02 03 04 05 06 07 08 09 10 11 12 13 14 15 16 17 18 19 20 21 22 23" at bounding box center [220, 206] width 19 height 17
type input "08:50"
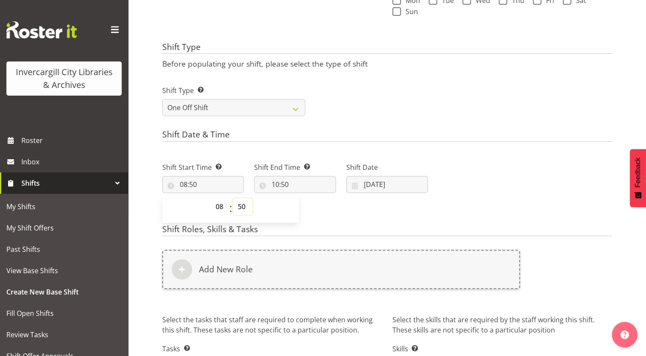
click at [241, 206] on select "00 01 02 03 04 05 06 07 08 09 10 11 12 13 14 15 16 17 18 19 20 21 22 23 24 25 2…" at bounding box center [242, 206] width 19 height 17
select select "0"
type input "08:00"
click at [316, 210] on div "Shift Start Time Set the time of the day you wish this shift to start 08:00 00 …" at bounding box center [295, 184] width 276 height 69
click at [278, 186] on input "10:50" at bounding box center [295, 184] width 82 height 17
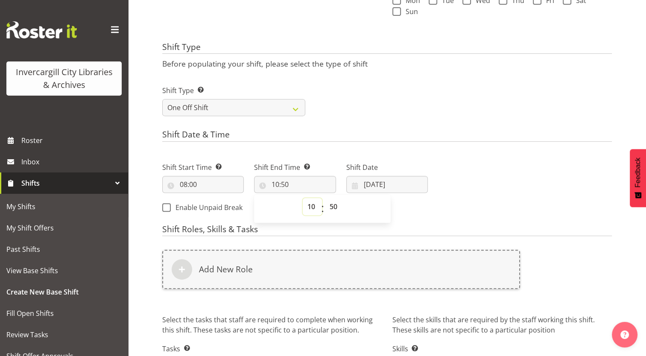
click at [311, 209] on select "00 01 02 03 04 05 06 07 08 09 10 11 12 13 14 15 16 17 18 19 20 21 22 23" at bounding box center [312, 206] width 19 height 17
select select "17"
click at [303, 198] on select "00 01 02 03 04 05 06 07 08 09 10 11 12 13 14 15 16 17 18 19 20 21 22 23" at bounding box center [312, 206] width 19 height 17
type input "17:50"
click at [332, 209] on select "00 01 02 03 04 05 06 07 08 09 10 11 12 13 14 15 16 17 18 19 20 21 22 23 24 25 2…" at bounding box center [334, 206] width 19 height 17
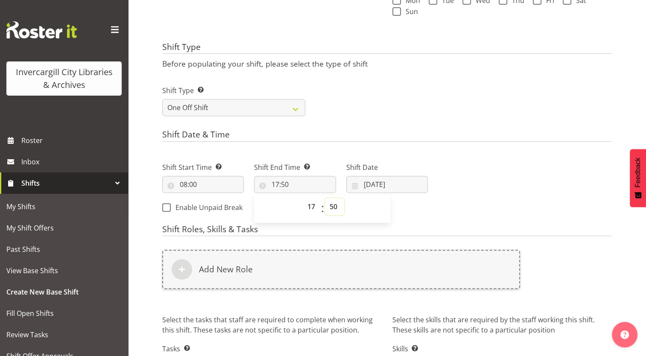
select select "0"
type input "17:00"
click at [424, 220] on form "Shift Name Enter a name for the shift (e.g. Day Shift). Work From Home Location…" at bounding box center [387, 96] width 450 height 615
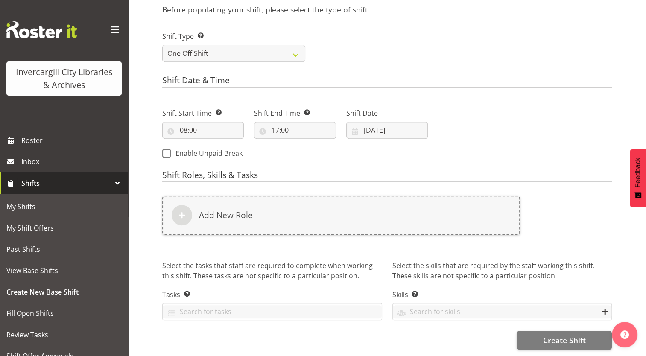
scroll to position [351, 0]
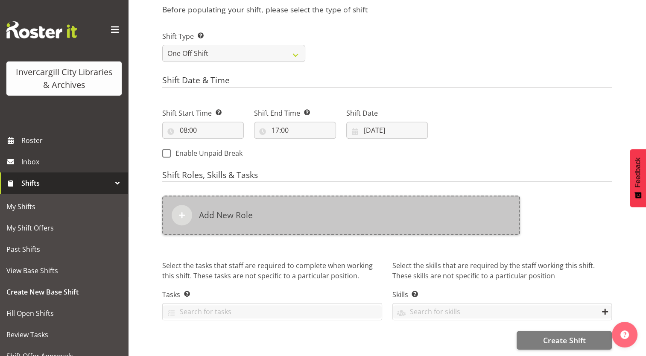
click at [348, 213] on div "Add New Role" at bounding box center [341, 215] width 358 height 39
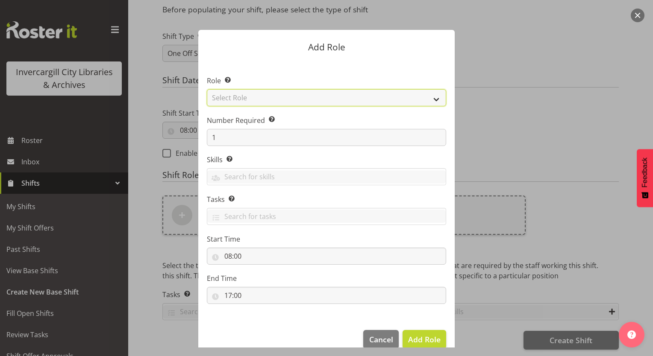
click at [301, 100] on select "Select Role 1st floor desk AQ operator Business Support Team member Casual Cust…" at bounding box center [326, 97] width 239 height 17
select select "1527"
click at [207, 89] on select "Select Role 1st floor desk AQ operator Business Support Team member Casual Cust…" at bounding box center [326, 97] width 239 height 17
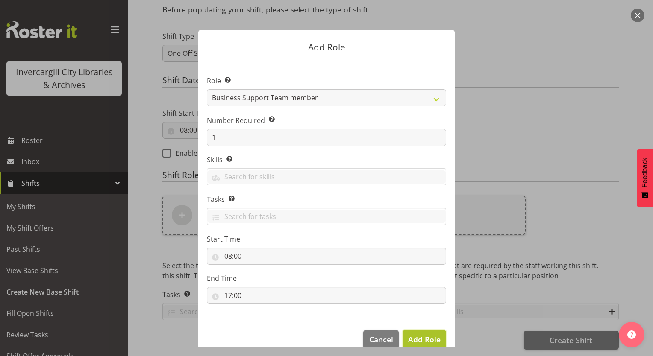
click at [422, 341] on span "Add Role" at bounding box center [424, 340] width 32 height 10
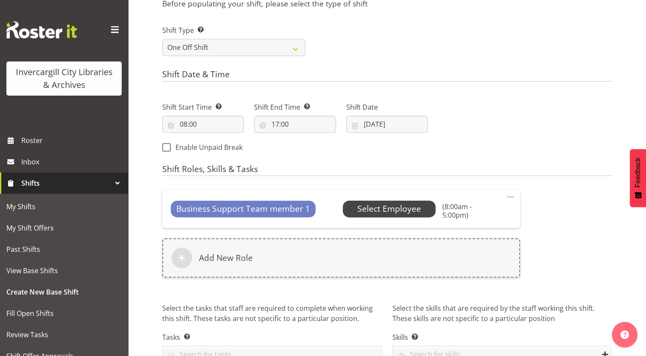
click at [386, 210] on span "Select Employee" at bounding box center [390, 209] width 64 height 12
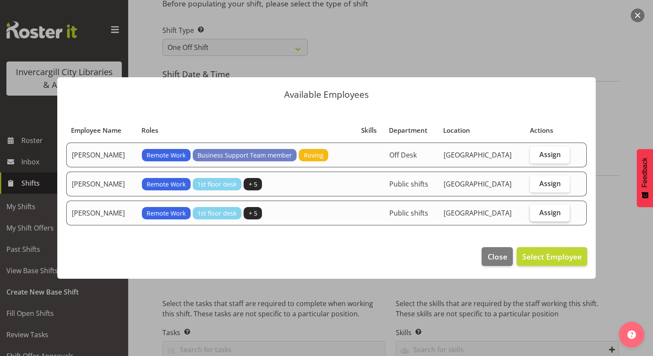
click at [546, 213] on span "Assign" at bounding box center [549, 213] width 21 height 9
click at [535, 213] on input "Assign" at bounding box center [533, 213] width 6 height 6
checkbox input "true"
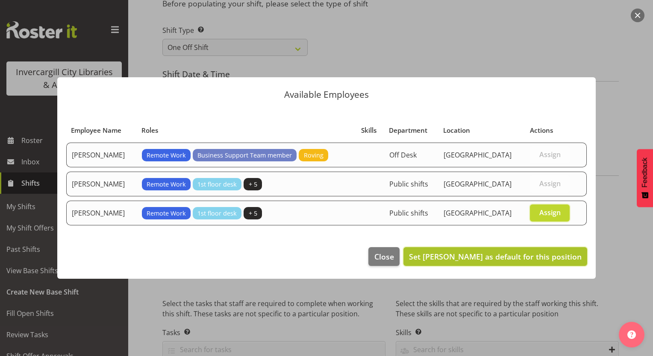
click at [514, 258] on span "Set Willem Burger as default for this position" at bounding box center [495, 257] width 173 height 10
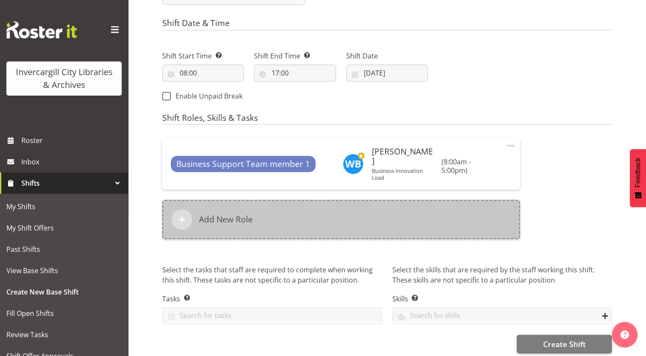
scroll to position [403, 0]
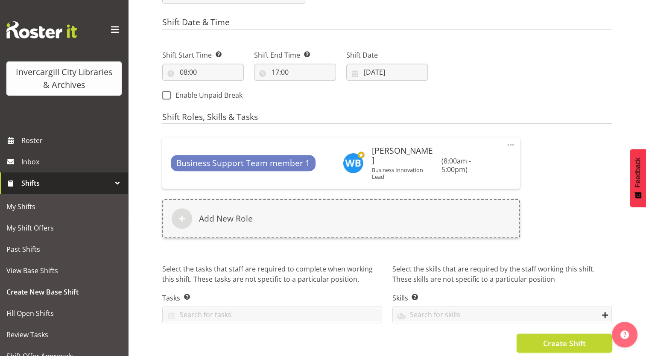
click at [540, 336] on button "Create Shift" at bounding box center [564, 343] width 95 height 19
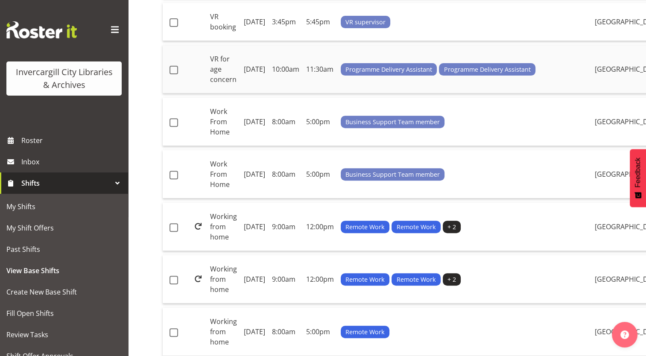
scroll to position [299, 0]
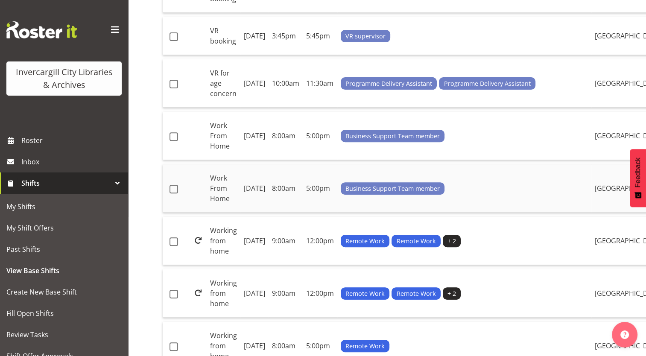
click at [269, 213] on td "[DATE]" at bounding box center [255, 189] width 28 height 48
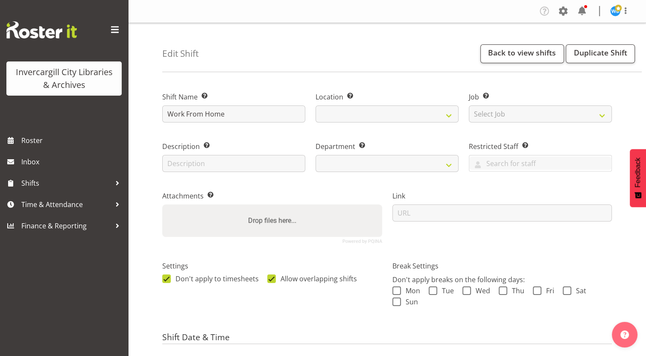
select select
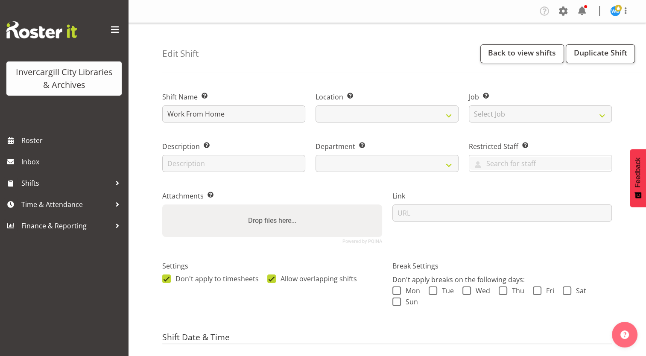
select select
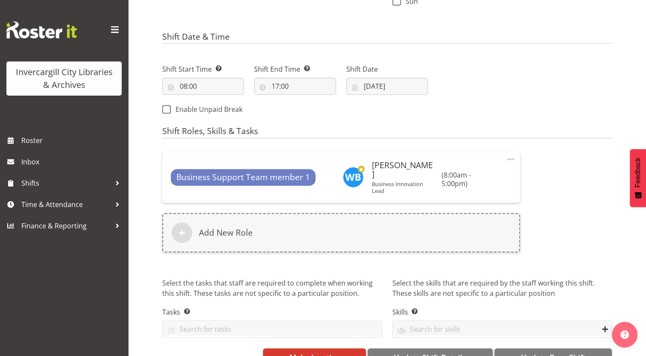
scroll to position [315, 0]
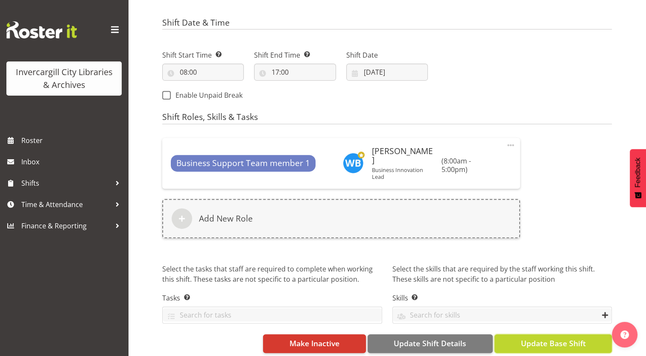
click at [545, 338] on span "Update Base Shift" at bounding box center [553, 343] width 65 height 11
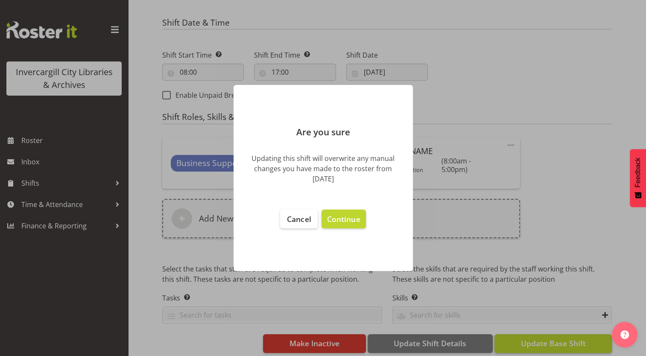
scroll to position [311, 0]
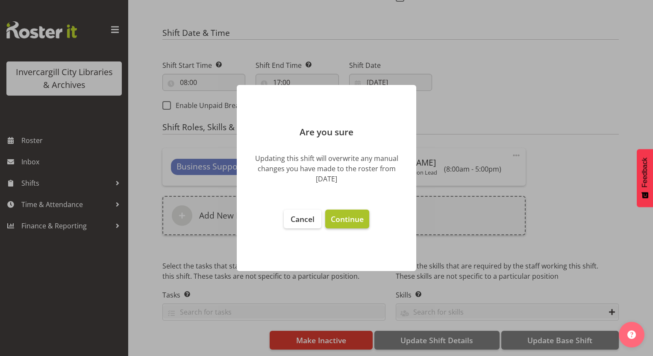
click at [344, 219] on span "Continue" at bounding box center [347, 219] width 33 height 10
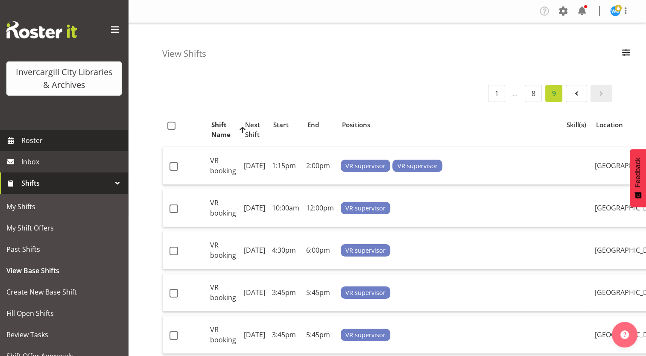
click at [36, 143] on span "Roster" at bounding box center [72, 140] width 103 height 13
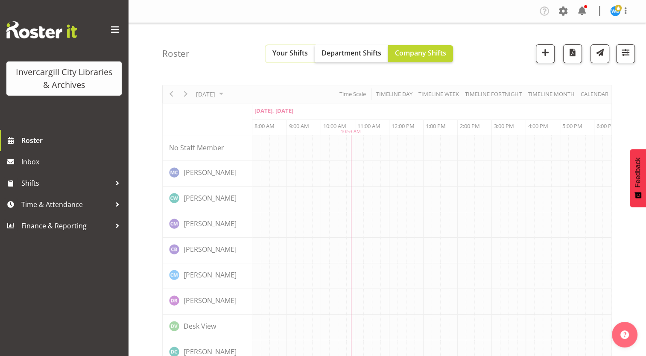
click at [284, 57] on span "Your Shifts" at bounding box center [290, 52] width 35 height 9
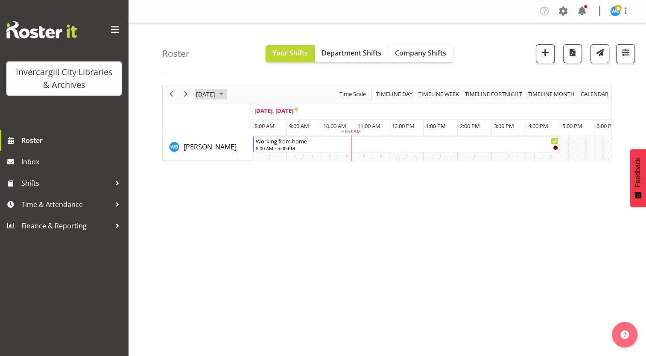
click at [216, 91] on span "[DATE]" at bounding box center [205, 94] width 21 height 11
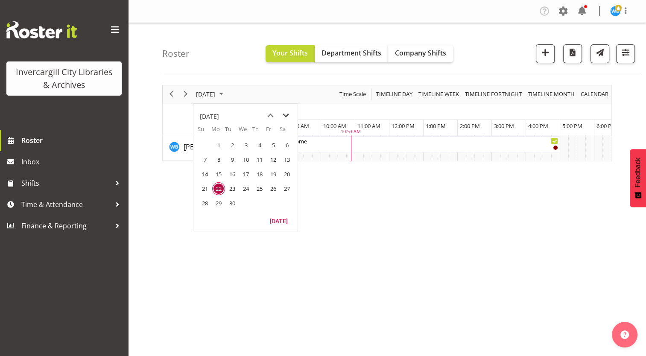
click at [288, 115] on span "next month" at bounding box center [286, 115] width 15 height 15
click at [244, 144] on span "1" at bounding box center [246, 145] width 13 height 13
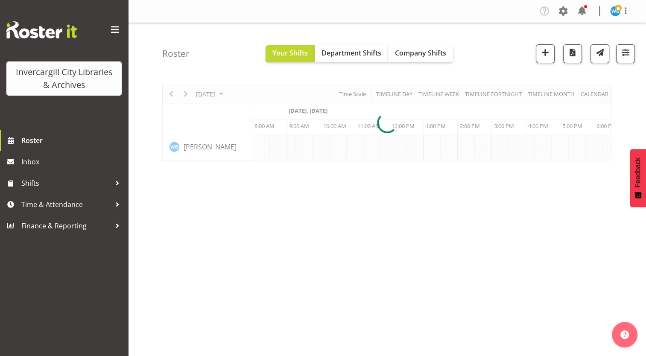
scroll to position [0, 34]
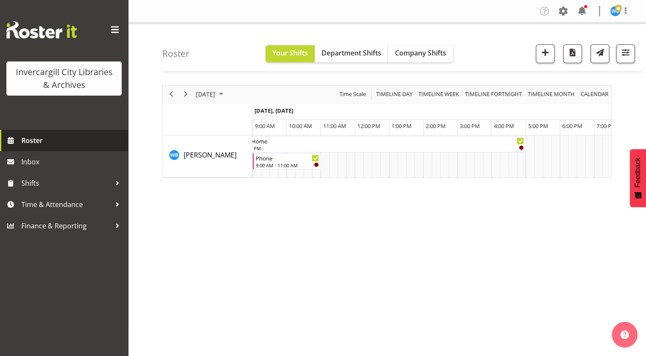
click at [30, 141] on span "Roster" at bounding box center [72, 140] width 103 height 13
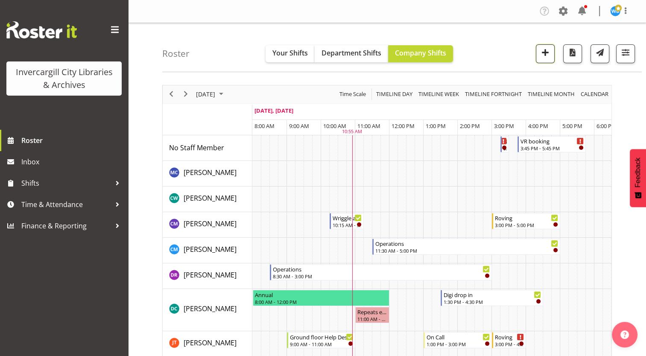
click at [546, 56] on span "button" at bounding box center [545, 52] width 11 height 11
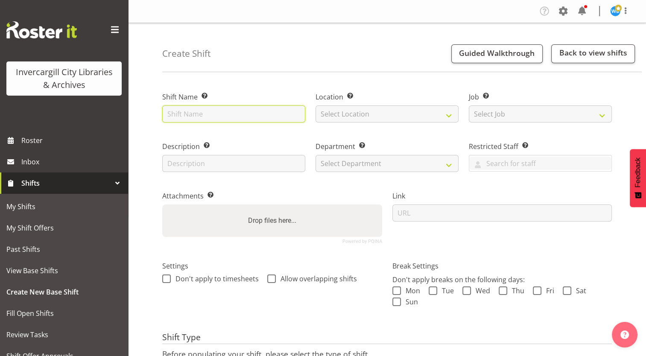
click at [247, 117] on input "text" at bounding box center [233, 114] width 143 height 17
type input "Work From Home"
select select "1276"
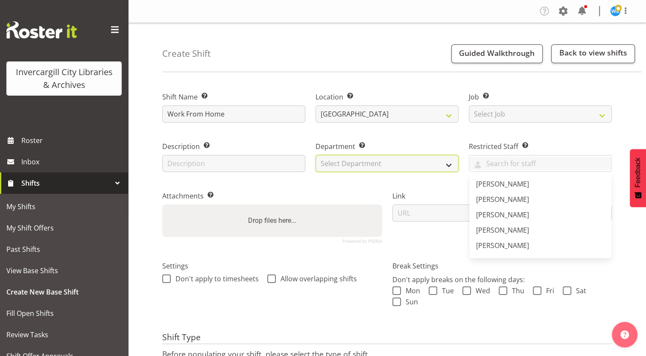
click at [380, 166] on select "Select Department Public shifts Off Desk" at bounding box center [387, 163] width 143 height 17
select select "921"
click at [316, 155] on select "Select Department Public shifts Off Desk" at bounding box center [387, 163] width 143 height 17
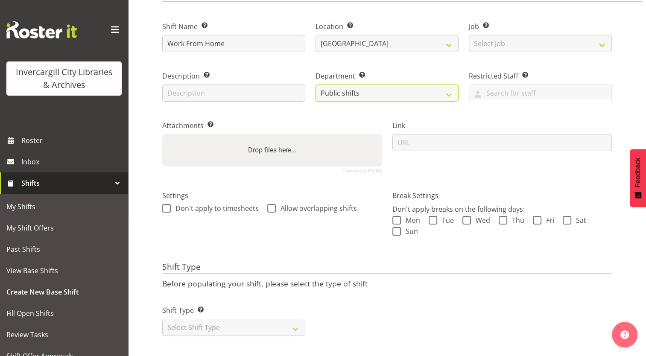
scroll to position [77, 0]
click at [170, 204] on span at bounding box center [166, 208] width 9 height 9
click at [168, 206] on input "Don't apply to timesheets" at bounding box center [165, 209] width 6 height 6
checkbox input "true"
click at [276, 204] on span "Allow overlapping shifts" at bounding box center [316, 208] width 81 height 9
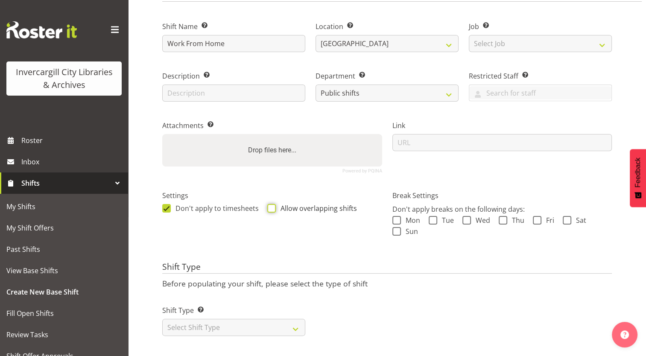
click at [273, 206] on input "Allow overlapping shifts" at bounding box center [270, 209] width 6 height 6
checkbox input "true"
click at [244, 324] on select "Select Shift Type One Off Shift Recurring Shift Rotating Shift" at bounding box center [233, 327] width 143 height 17
select select "one_off"
click at [162, 319] on select "Select Shift Type One Off Shift Recurring Shift Rotating Shift" at bounding box center [233, 327] width 143 height 17
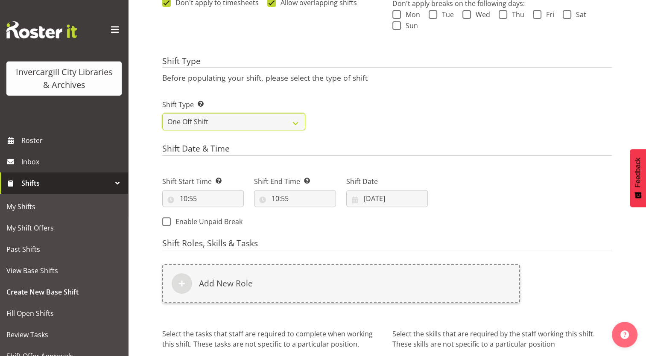
scroll to position [291, 0]
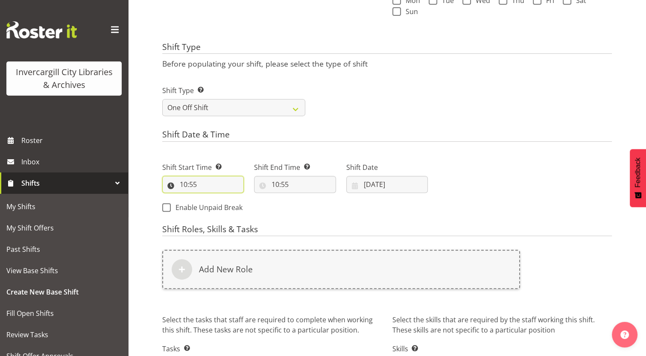
click at [190, 185] on input "10:55" at bounding box center [203, 184] width 82 height 17
click at [219, 206] on select "00 01 02 03 04 05 06 07 08 09 10 11 12 13 14 15 16 17 18 19 20 21 22 23" at bounding box center [220, 206] width 19 height 17
select select "8"
click at [211, 198] on select "00 01 02 03 04 05 06 07 08 09 10 11 12 13 14 15 16 17 18 19 20 21 22 23" at bounding box center [220, 206] width 19 height 17
type input "08:55"
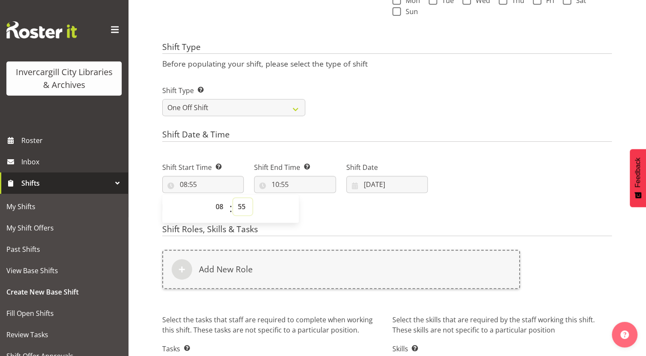
click at [242, 208] on select "00 01 02 03 04 05 06 07 08 09 10 11 12 13 14 15 16 17 18 19 20 21 22 23 24 25 2…" at bounding box center [242, 206] width 19 height 17
select select "0"
type input "08:00"
click at [280, 186] on input "10:55" at bounding box center [295, 184] width 82 height 17
click at [308, 210] on select "00 01 02 03 04 05 06 07 08 09 10 11 12 13 14 15 16 17 18 19 20 21 22 23" at bounding box center [312, 206] width 19 height 17
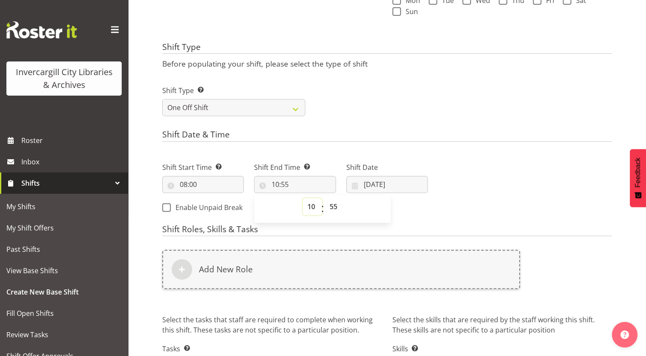
select select "17"
type input "17:55"
click at [336, 208] on select "00 01 02 03 04 05 06 07 08 09 10 11 12 13 14 15 16 17 18 19 20 21 22 23 24 25 2…" at bounding box center [334, 206] width 19 height 17
select select "0"
type input "17:00"
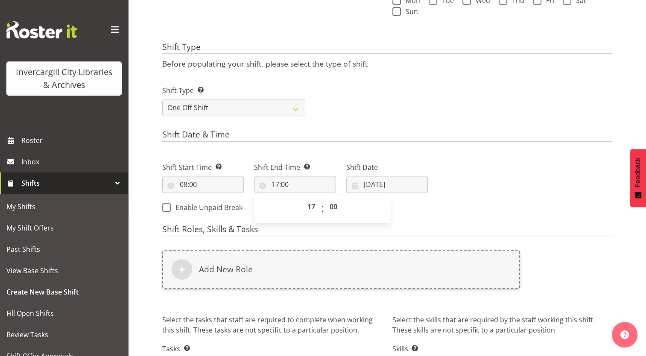
click at [436, 215] on div "Next Shifts" at bounding box center [525, 184] width 184 height 69
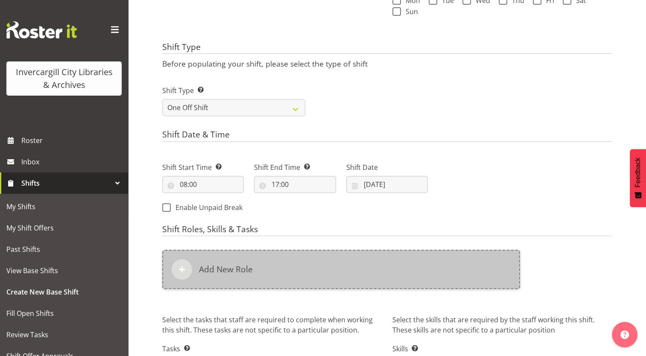
click at [366, 276] on div "Add New Role" at bounding box center [341, 269] width 358 height 39
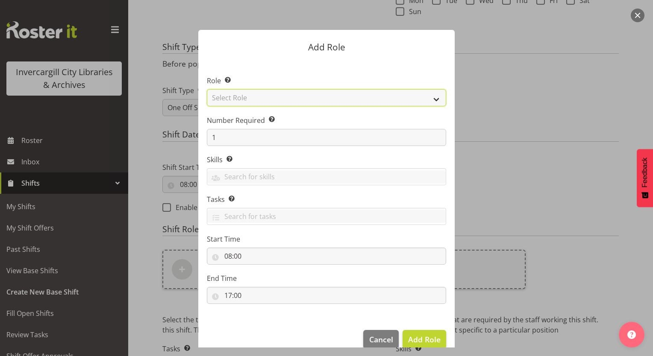
click at [244, 98] on select "Select Role 1st floor desk AQ operator Business Support Team member Casual Cust…" at bounding box center [326, 97] width 239 height 17
select select "1527"
click at [207, 89] on select "Select Role 1st floor desk AQ operator Business Support Team member Casual Cust…" at bounding box center [326, 97] width 239 height 17
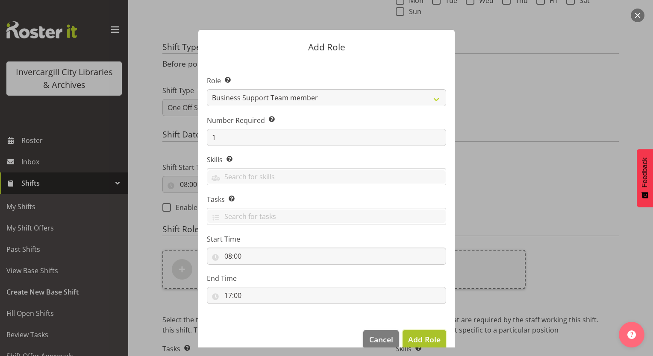
click at [417, 340] on span "Add Role" at bounding box center [424, 340] width 32 height 10
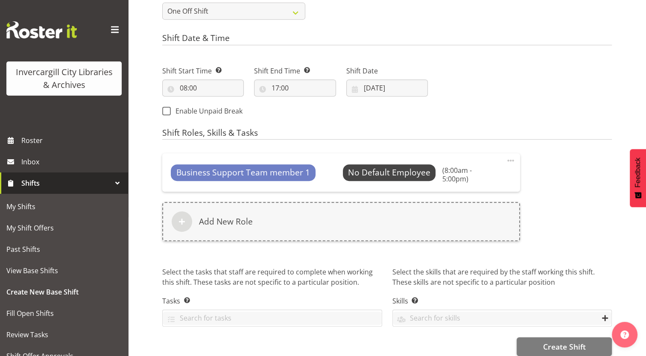
scroll to position [395, 0]
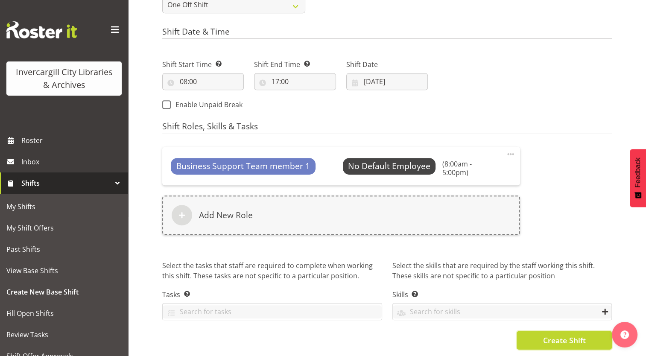
click at [552, 335] on span "Create Shift" at bounding box center [564, 340] width 43 height 11
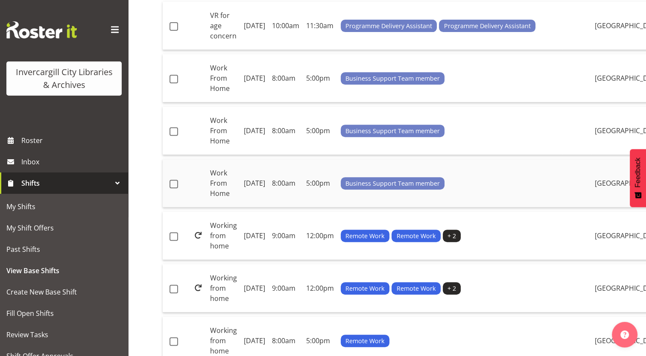
scroll to position [342, 0]
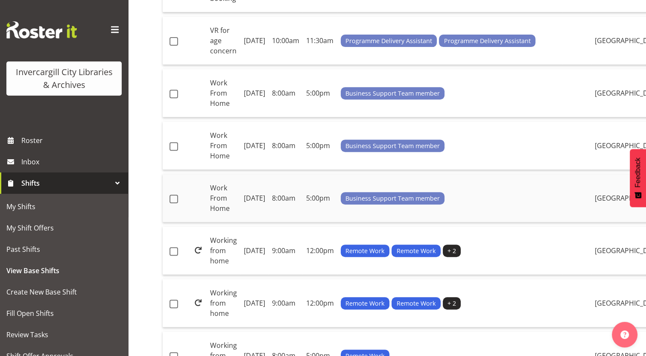
click at [269, 223] on td "[DATE]" at bounding box center [255, 198] width 28 height 48
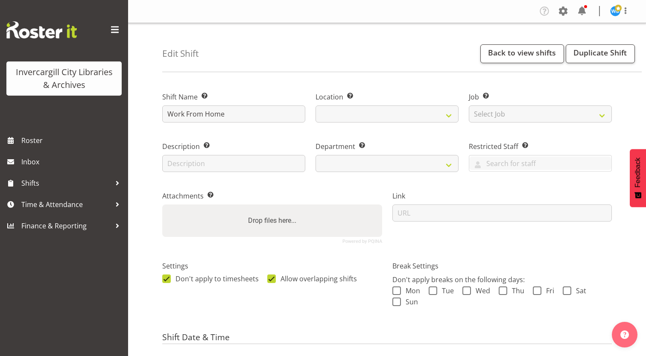
select select
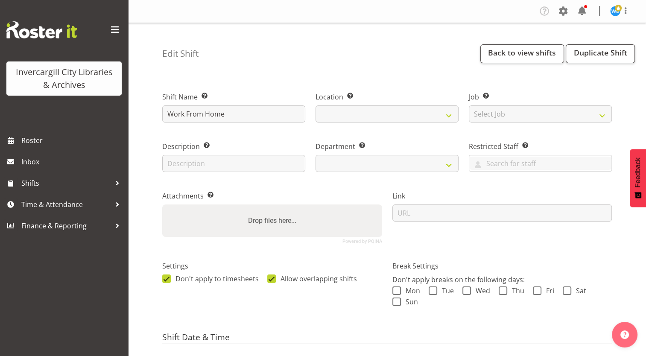
select select
select select "1276"
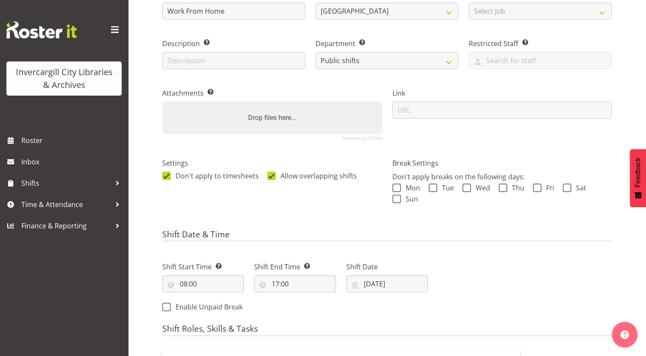
scroll to position [128, 0]
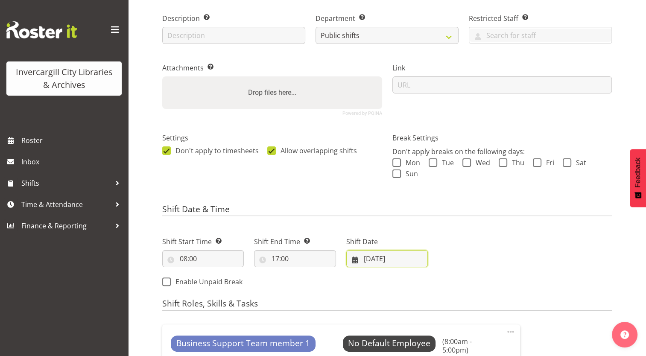
click at [368, 262] on input "[DATE]" at bounding box center [388, 258] width 82 height 17
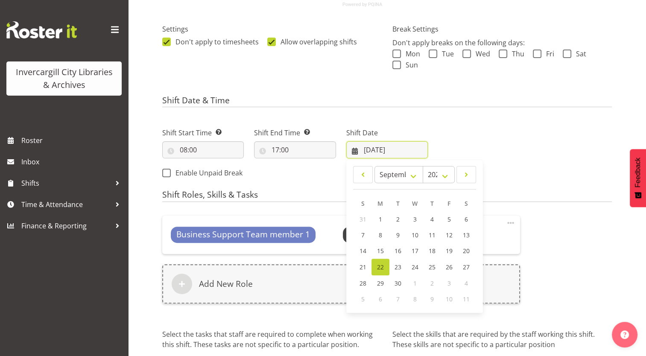
scroll to position [256, 0]
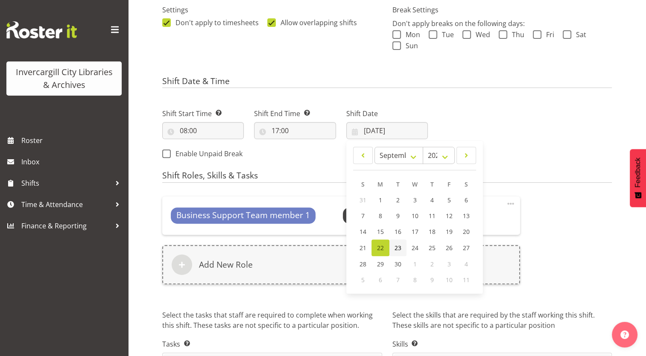
click at [400, 250] on span "23" at bounding box center [398, 248] width 7 height 8
type input "[DATE]"
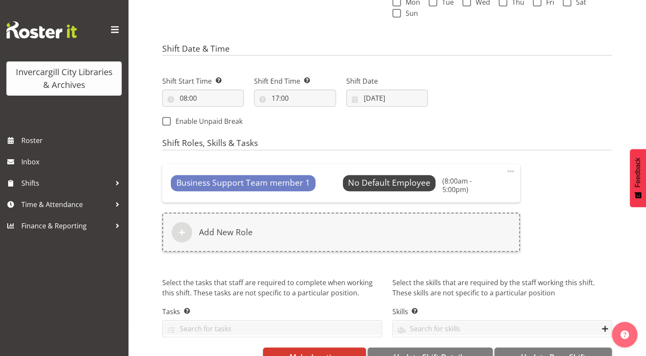
scroll to position [307, 0]
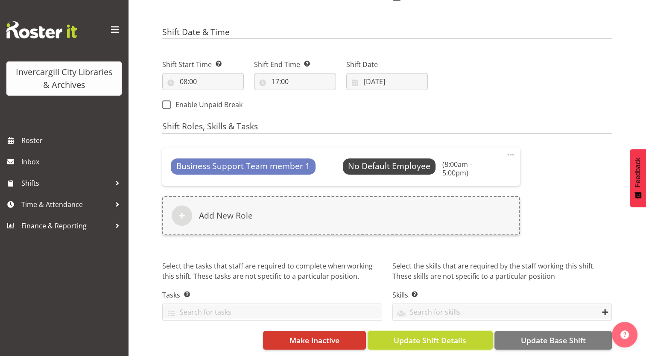
click at [476, 337] on button "Update Shift Details" at bounding box center [430, 340] width 125 height 19
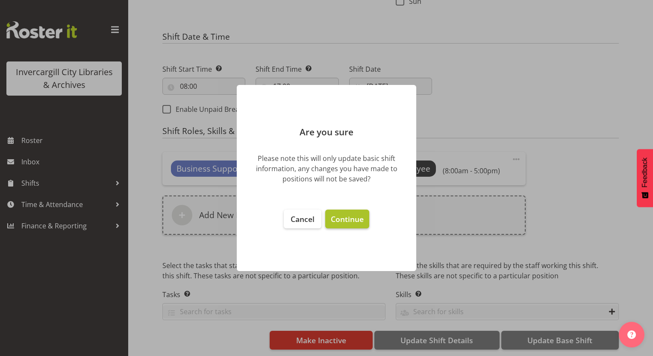
click at [350, 222] on span "Continue" at bounding box center [347, 219] width 33 height 10
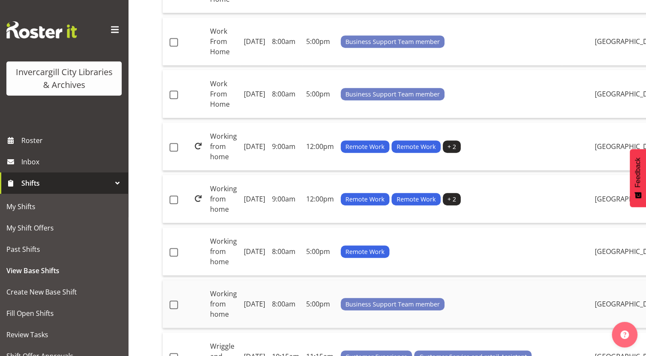
scroll to position [427, 0]
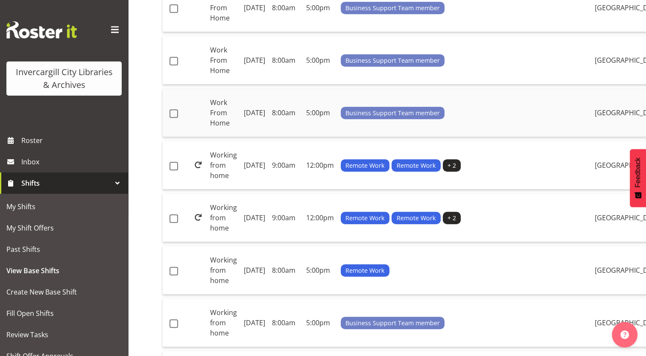
click at [269, 137] on td "[DATE]" at bounding box center [255, 113] width 28 height 48
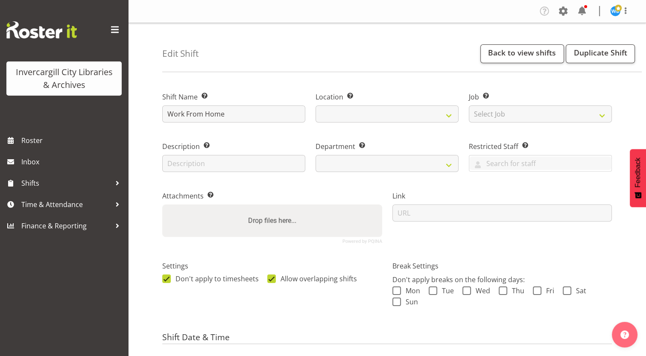
select select
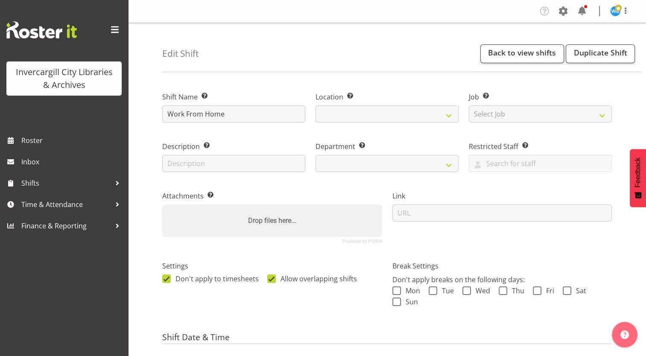
select select
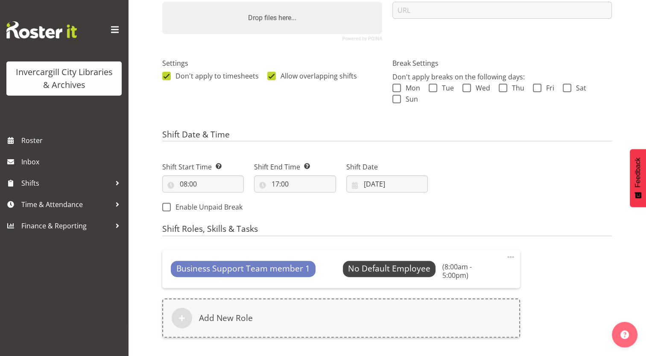
scroll to position [214, 0]
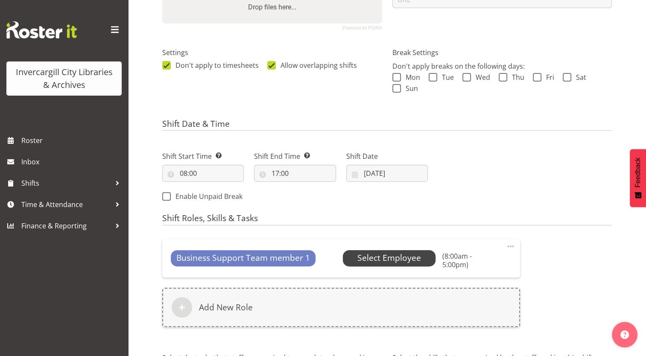
click at [391, 257] on span "Select Employee" at bounding box center [390, 258] width 64 height 12
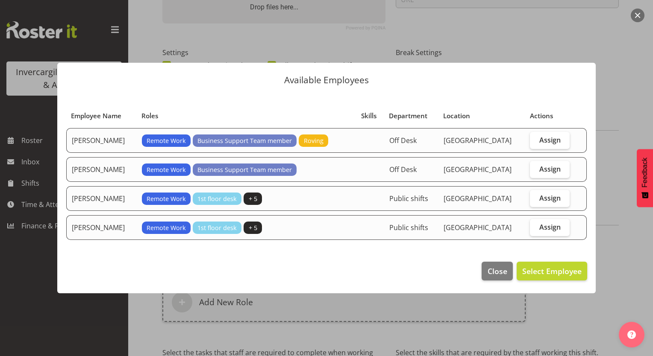
click at [92, 223] on td "[PERSON_NAME]" at bounding box center [101, 227] width 71 height 25
click at [545, 230] on span "Assign" at bounding box center [549, 227] width 21 height 9
click at [535, 230] on input "Assign" at bounding box center [533, 227] width 6 height 6
checkbox input "true"
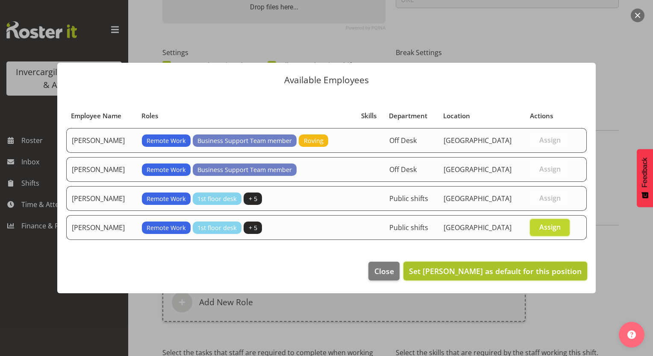
click at [505, 274] on span "Set [PERSON_NAME] as default for this position" at bounding box center [495, 271] width 173 height 10
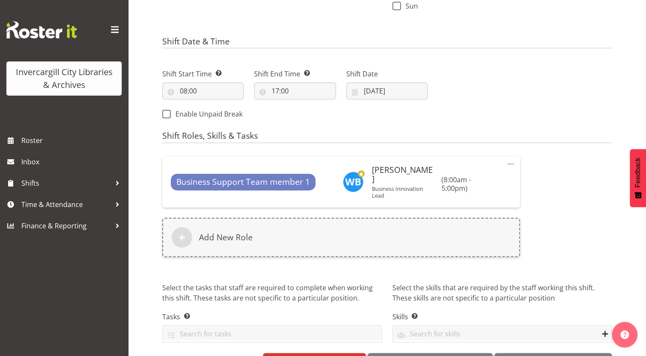
scroll to position [315, 0]
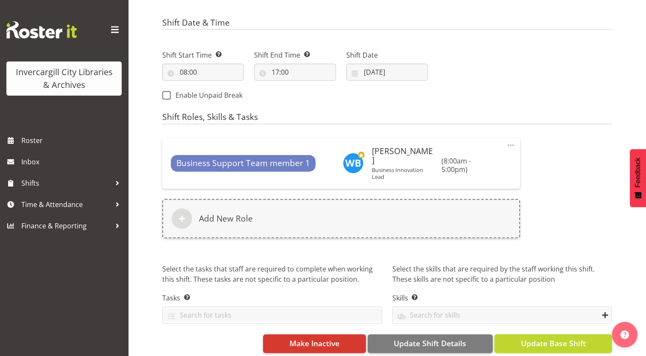
click at [537, 338] on span "Update Base Shift" at bounding box center [553, 343] width 65 height 11
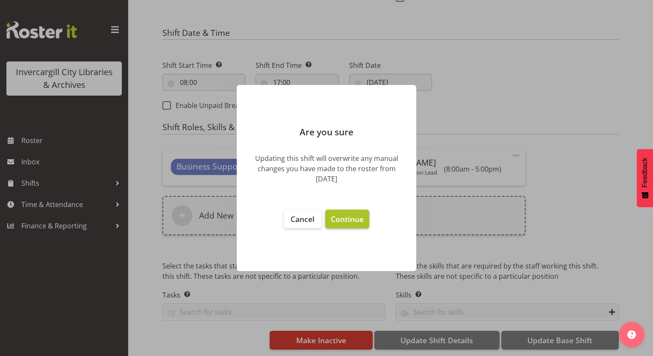
click at [355, 223] on span "Continue" at bounding box center [347, 219] width 33 height 10
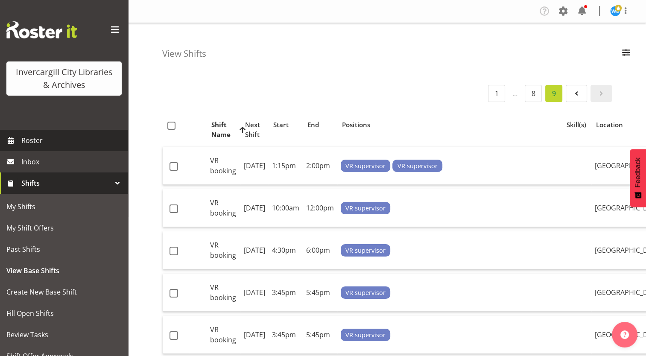
click at [32, 144] on span "Roster" at bounding box center [72, 140] width 103 height 13
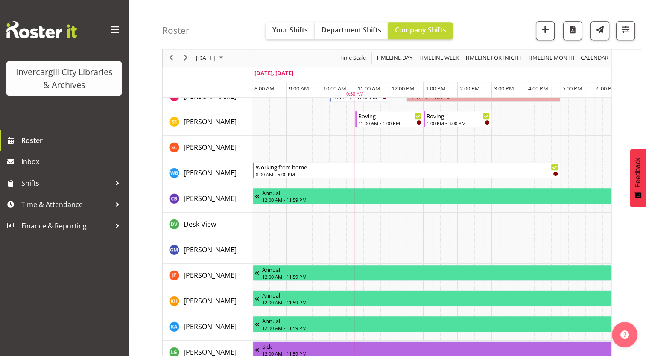
scroll to position [687, 0]
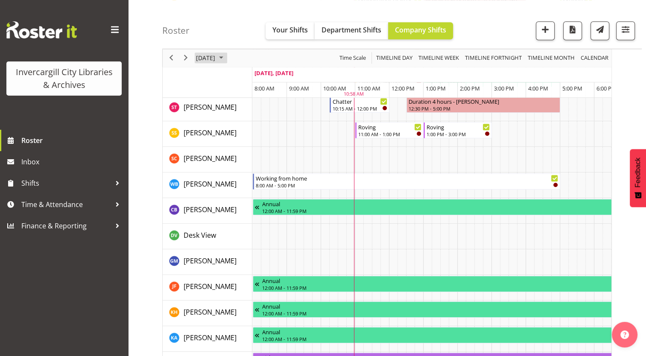
click at [216, 57] on span "[DATE]" at bounding box center [205, 58] width 21 height 11
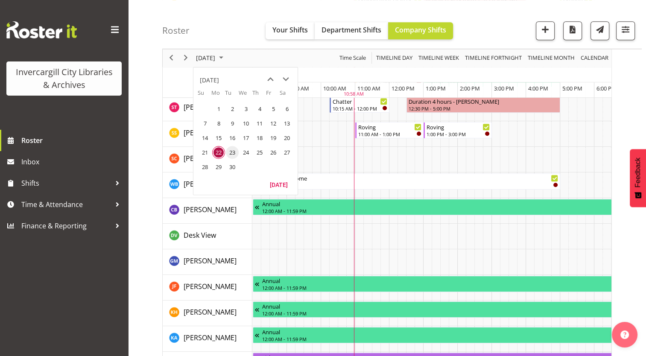
click at [231, 153] on span "23" at bounding box center [232, 152] width 13 height 13
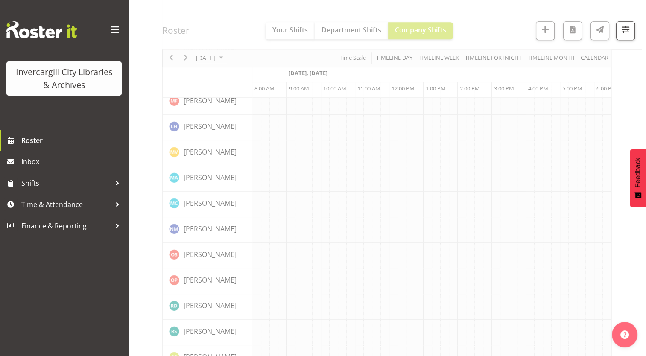
scroll to position [0, 34]
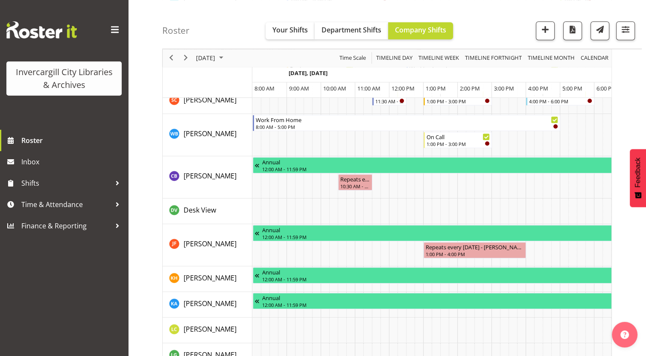
scroll to position [0, 34]
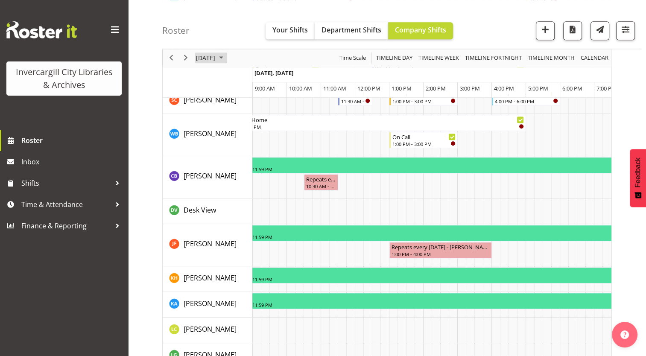
click at [216, 59] on span "September 23, 2025" at bounding box center [205, 58] width 21 height 11
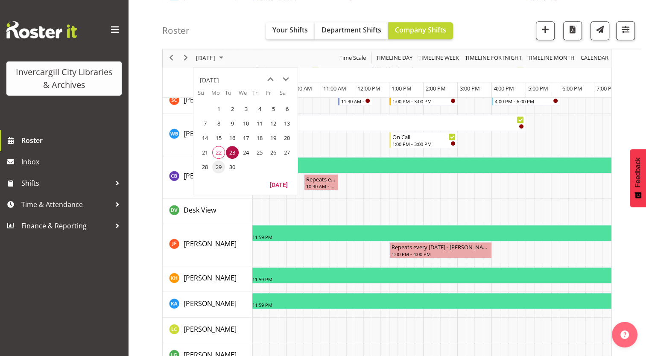
click at [217, 168] on span "29" at bounding box center [218, 167] width 13 height 13
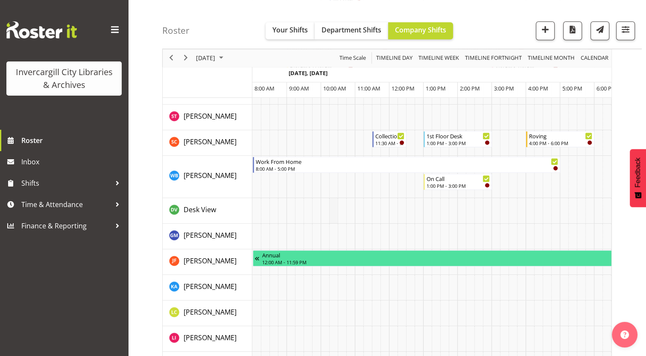
scroll to position [0, 34]
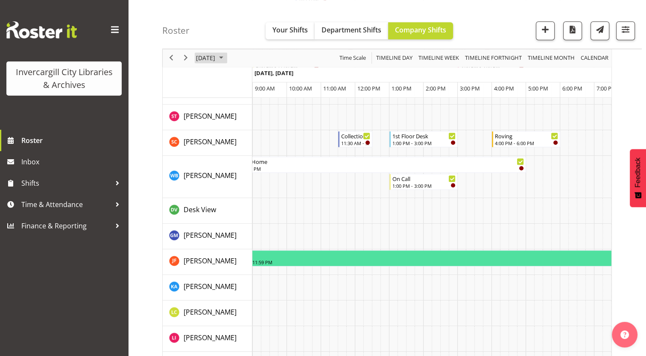
click at [216, 57] on span "September 29, 2025" at bounding box center [205, 58] width 21 height 11
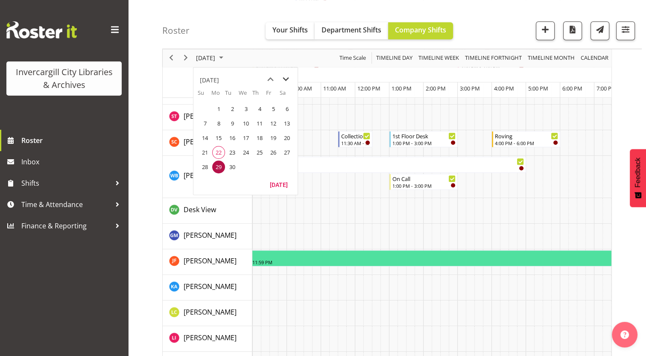
click at [285, 79] on span "next month" at bounding box center [286, 79] width 15 height 15
click at [244, 110] on span "1" at bounding box center [246, 109] width 13 height 13
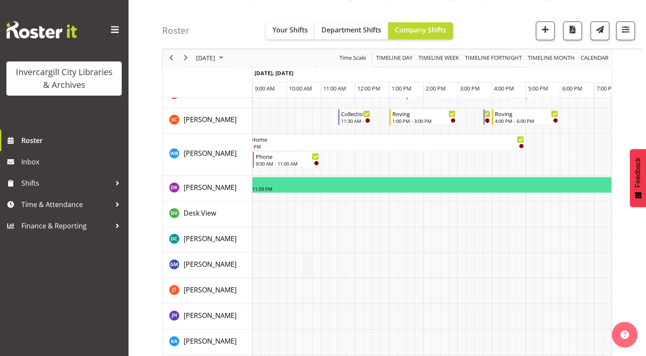
scroll to position [516, 0]
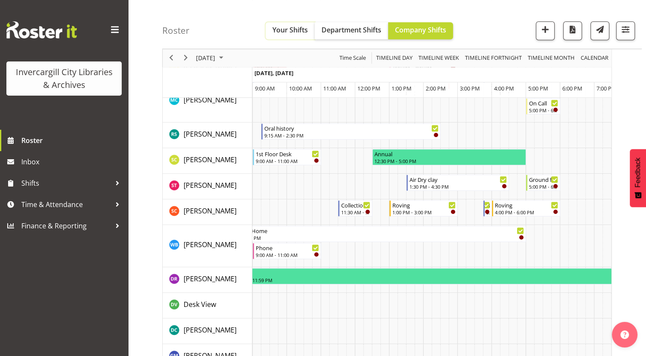
click at [280, 31] on span "Your Shifts" at bounding box center [290, 29] width 35 height 9
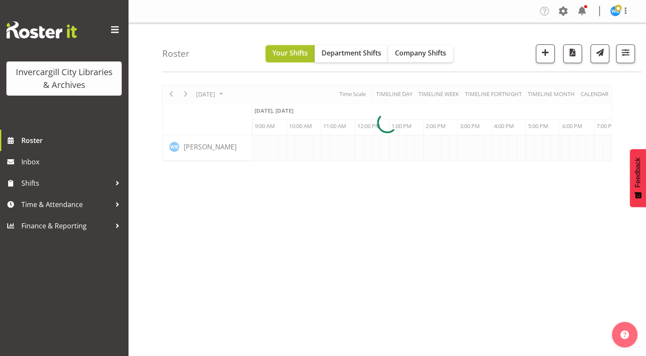
scroll to position [0, 34]
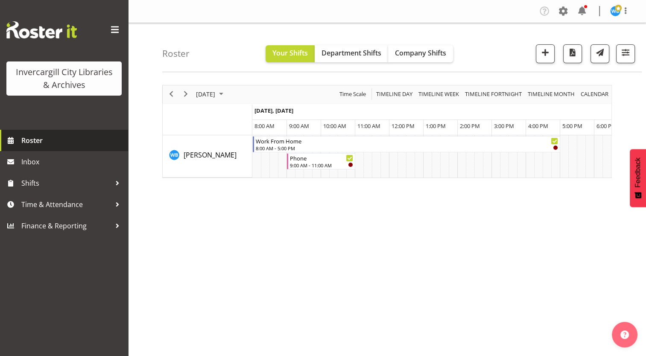
click at [38, 141] on span "Roster" at bounding box center [72, 140] width 103 height 13
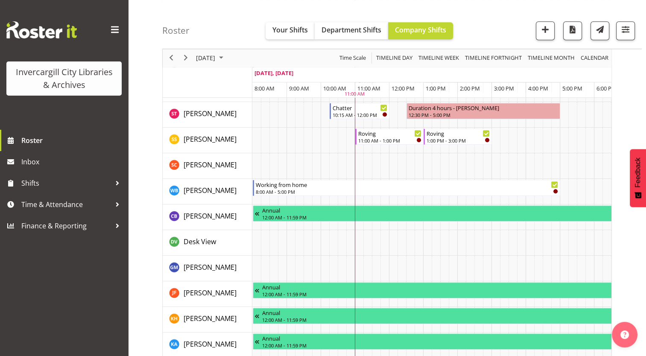
scroll to position [684, 0]
